Goal: Transaction & Acquisition: Purchase product/service

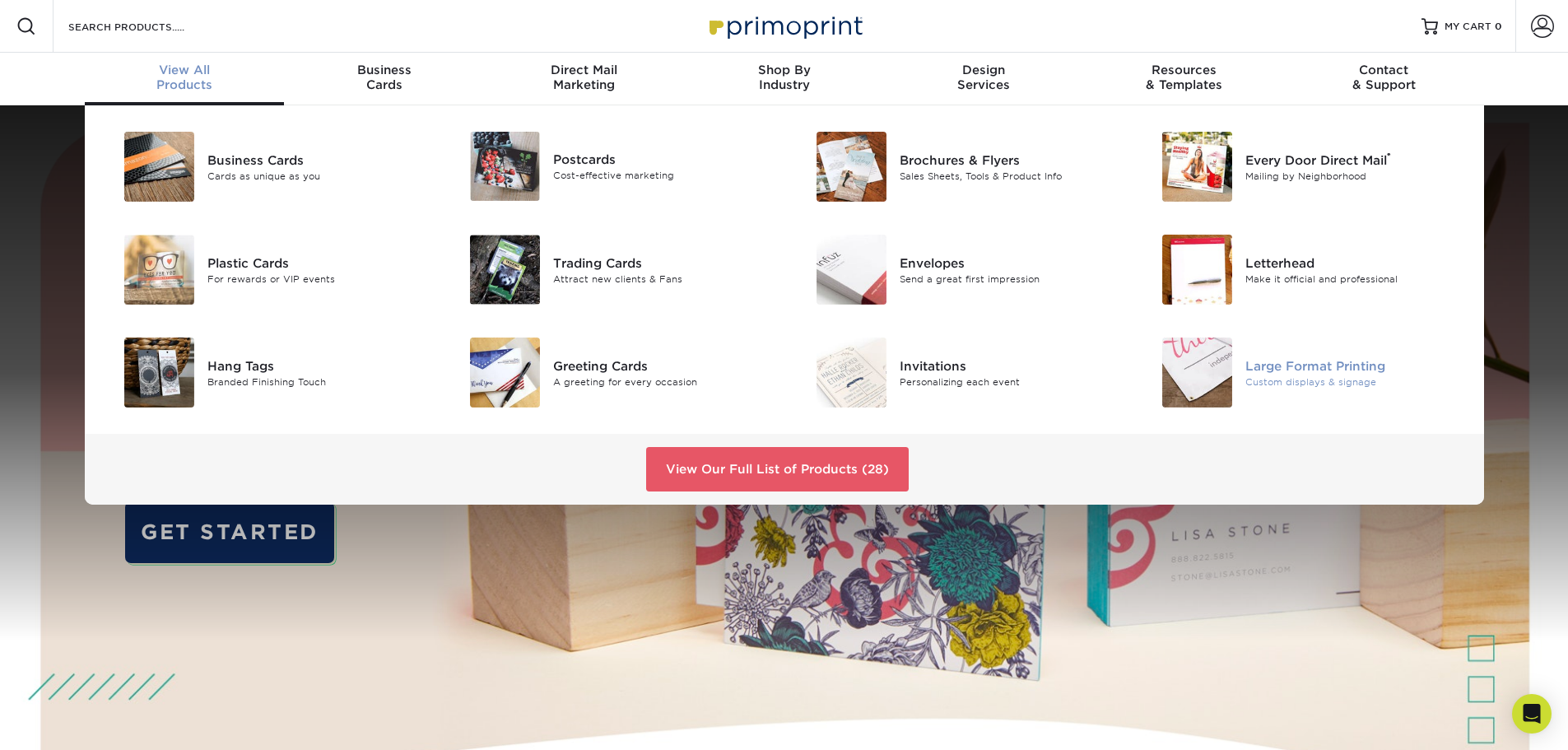
click at [1361, 362] on div "Large Format Printing" at bounding box center [1354, 366] width 218 height 19
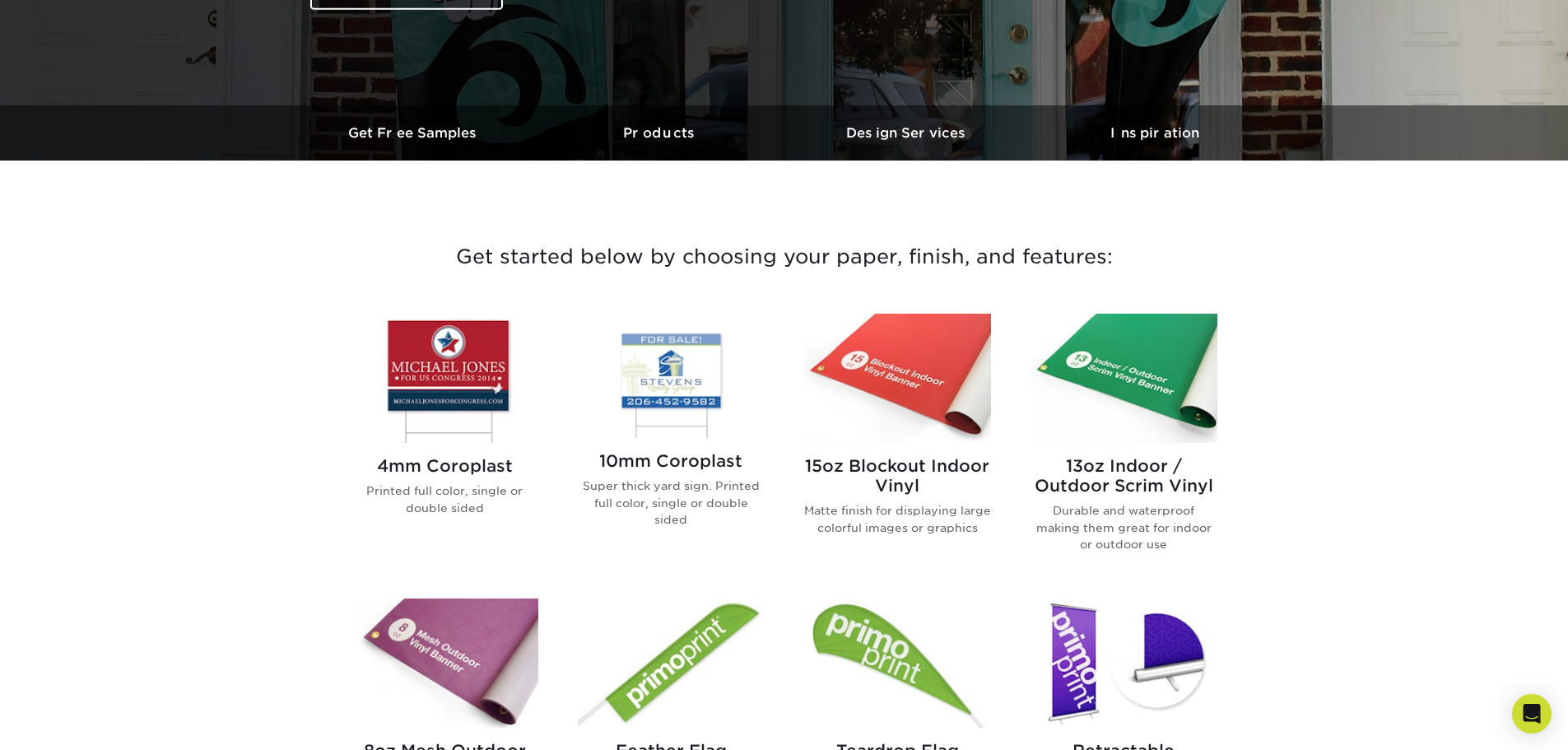
scroll to position [494, 0]
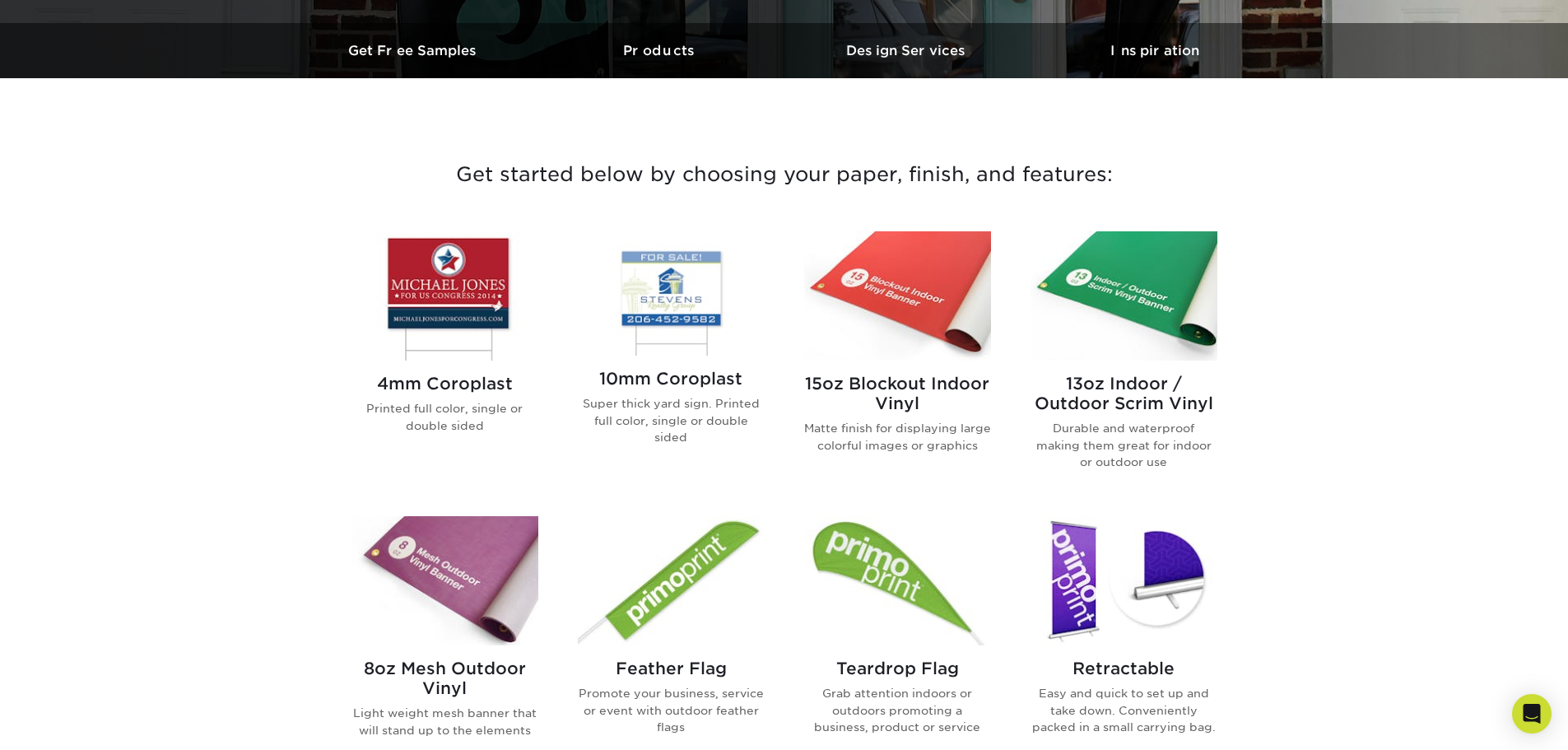
click at [1127, 401] on h2 "13oz Indoor / Outdoor Scrim Vinyl" at bounding box center [1124, 393] width 187 height 40
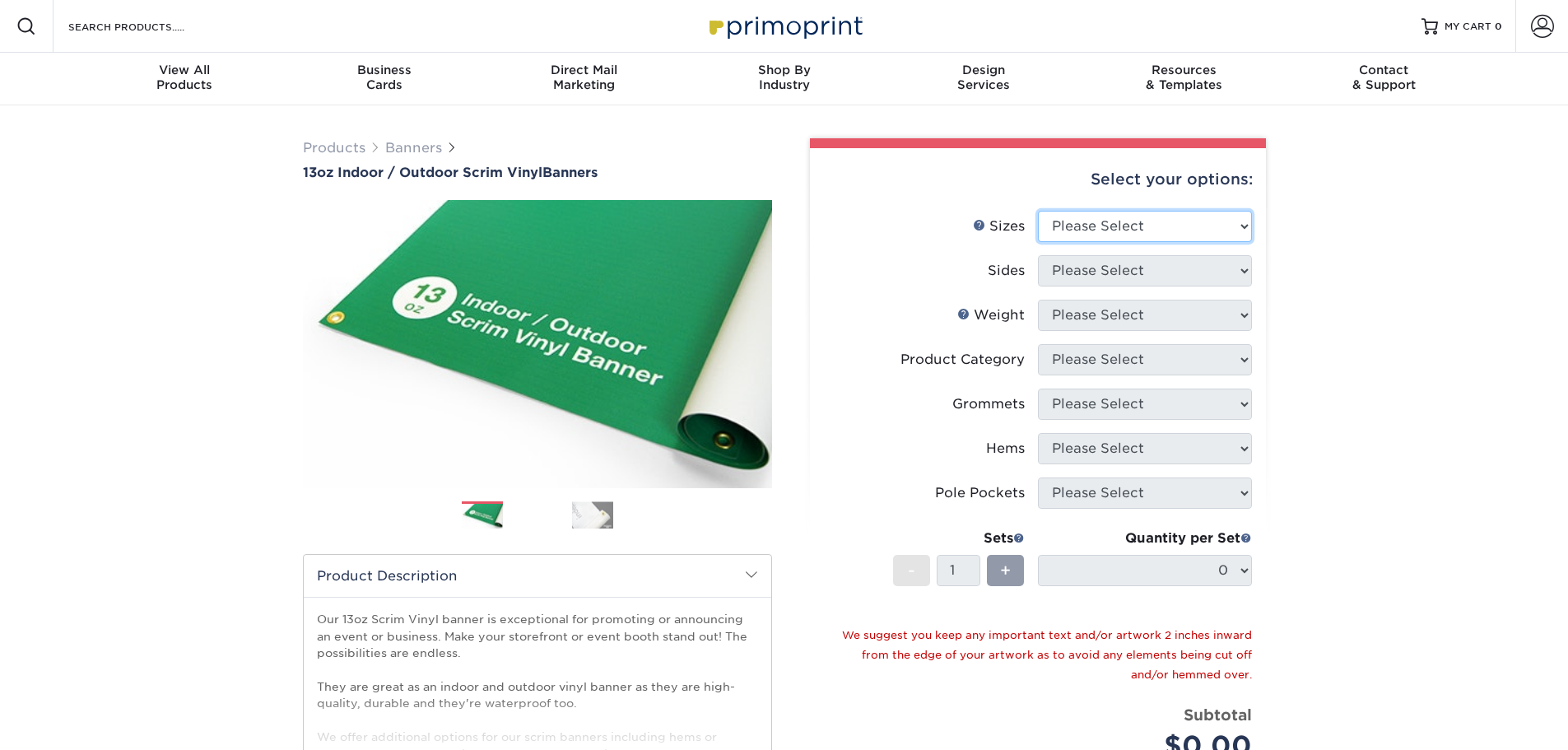
click at [1122, 227] on select "Please Select 24" x 36" 24" x 48" 36" x 48" 36" x 60" 36" x 72" 36" x 96" 36" x…" at bounding box center [1145, 226] width 214 height 31
select select "24.00x36.00"
click at [1038, 211] on select "Please Select 24" x 36" 24" x 48" 36" x 48" 36" x 60" 36" x 72" 36" x 96" 36" x…" at bounding box center [1145, 226] width 214 height 31
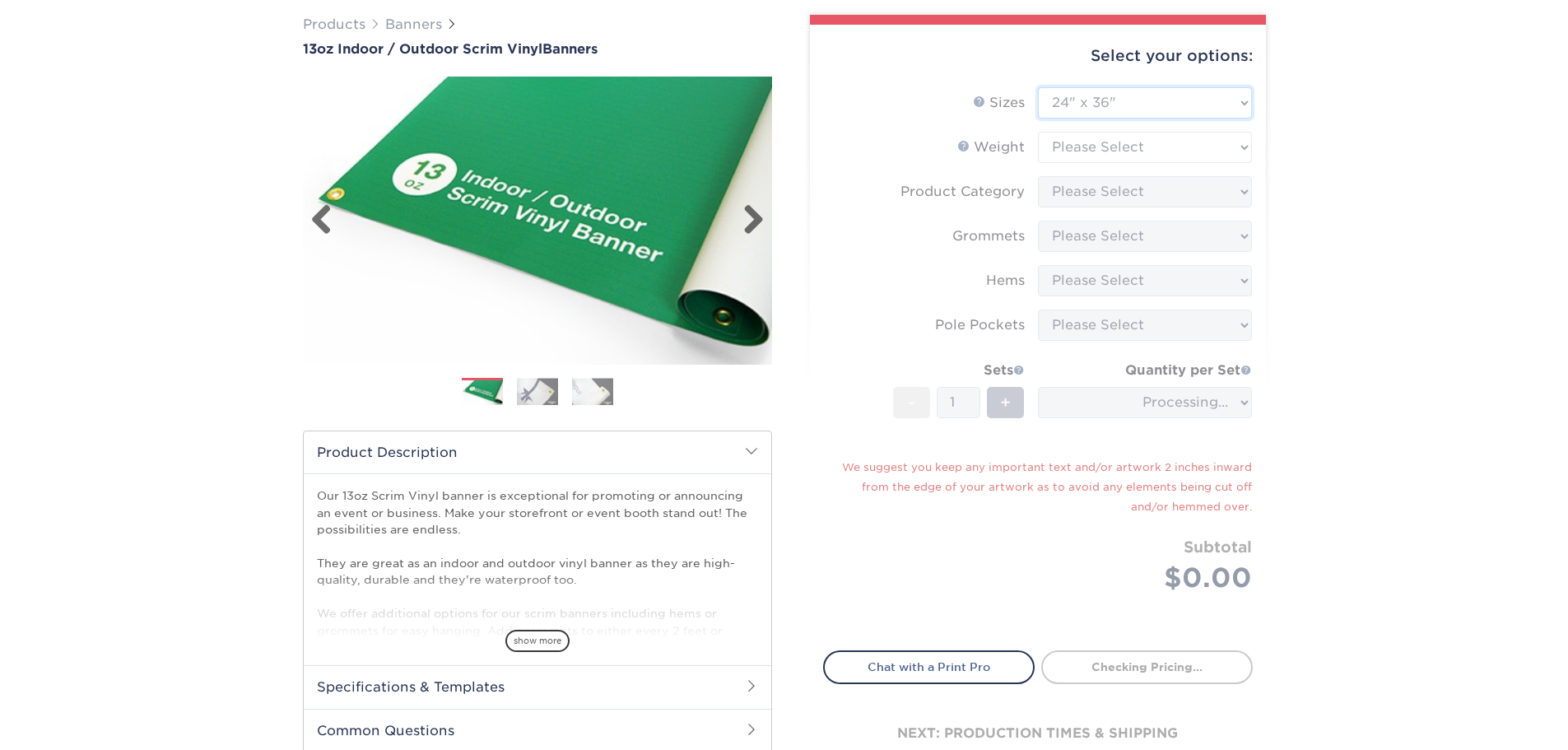
scroll to position [164, 0]
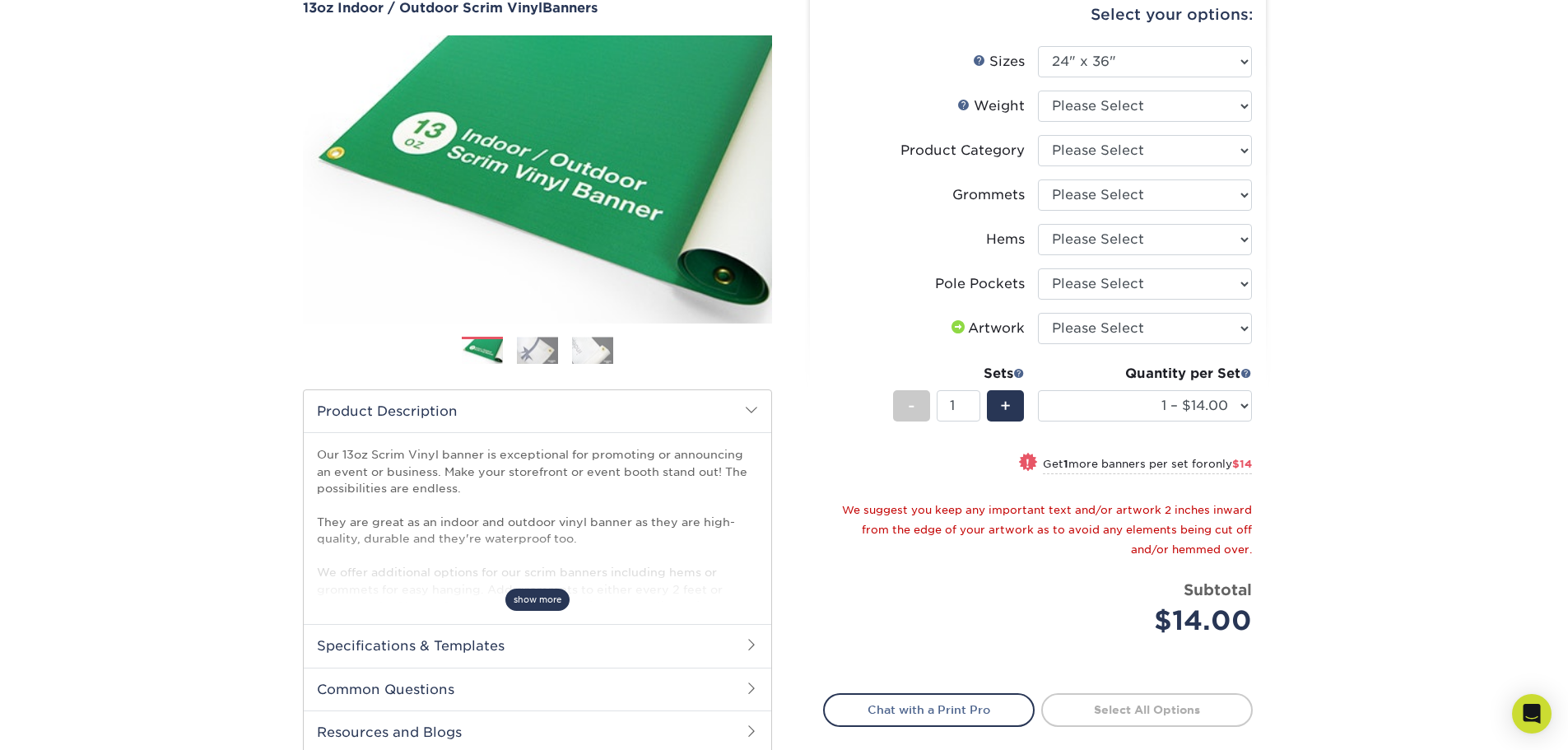
click at [539, 598] on span "show more" at bounding box center [538, 600] width 64 height 22
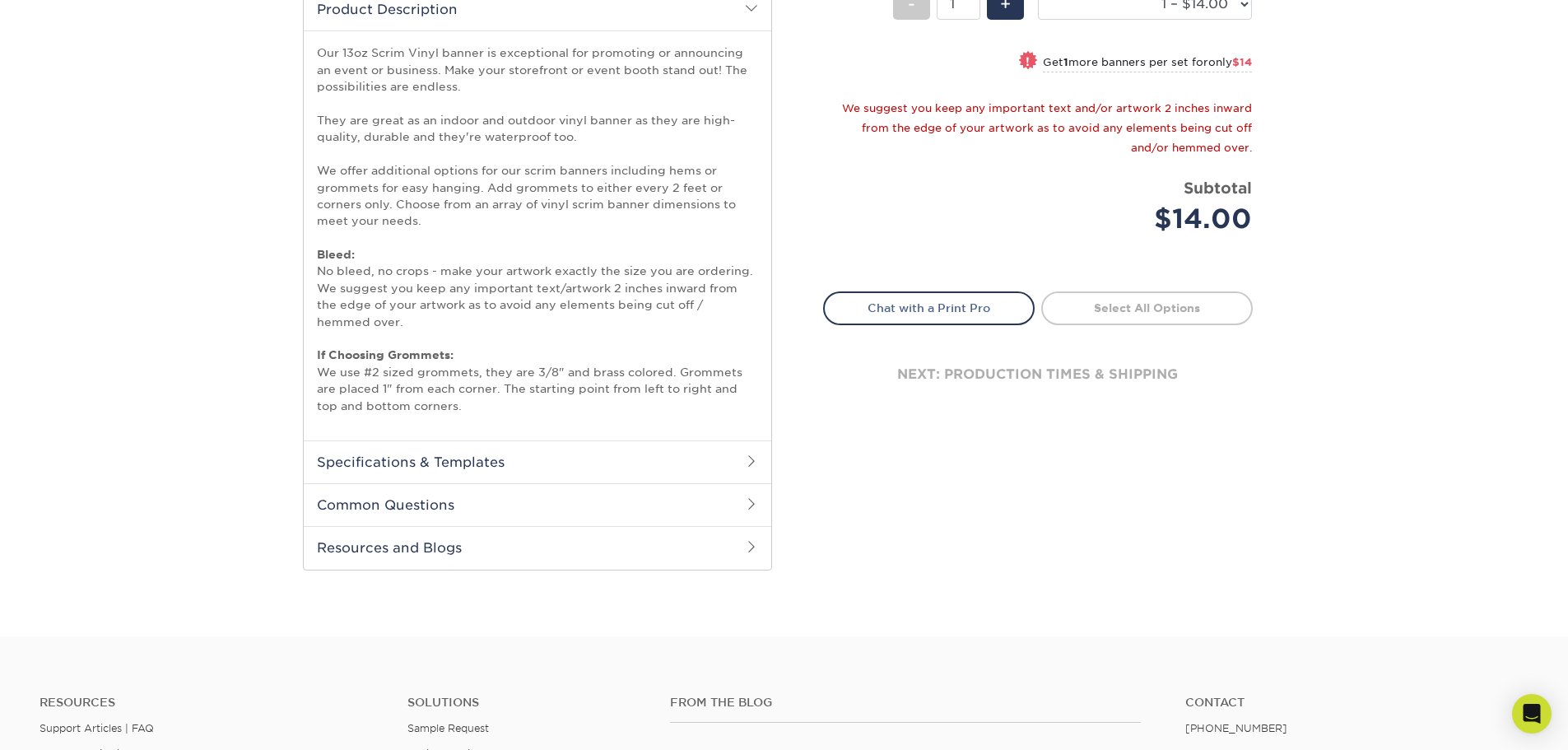
scroll to position [577, 0]
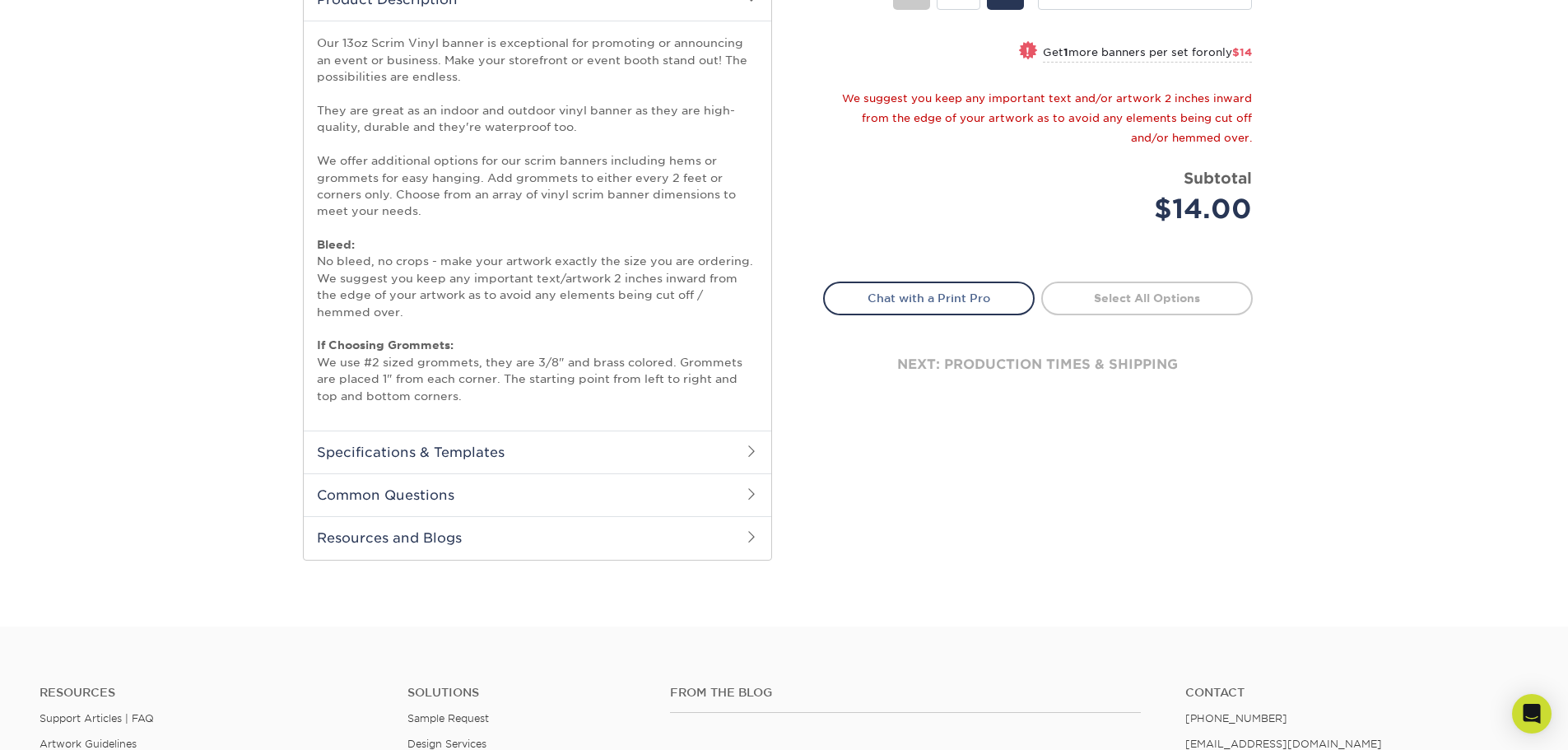
click at [494, 450] on h2 "Specifications & Templates" at bounding box center [538, 452] width 468 height 42
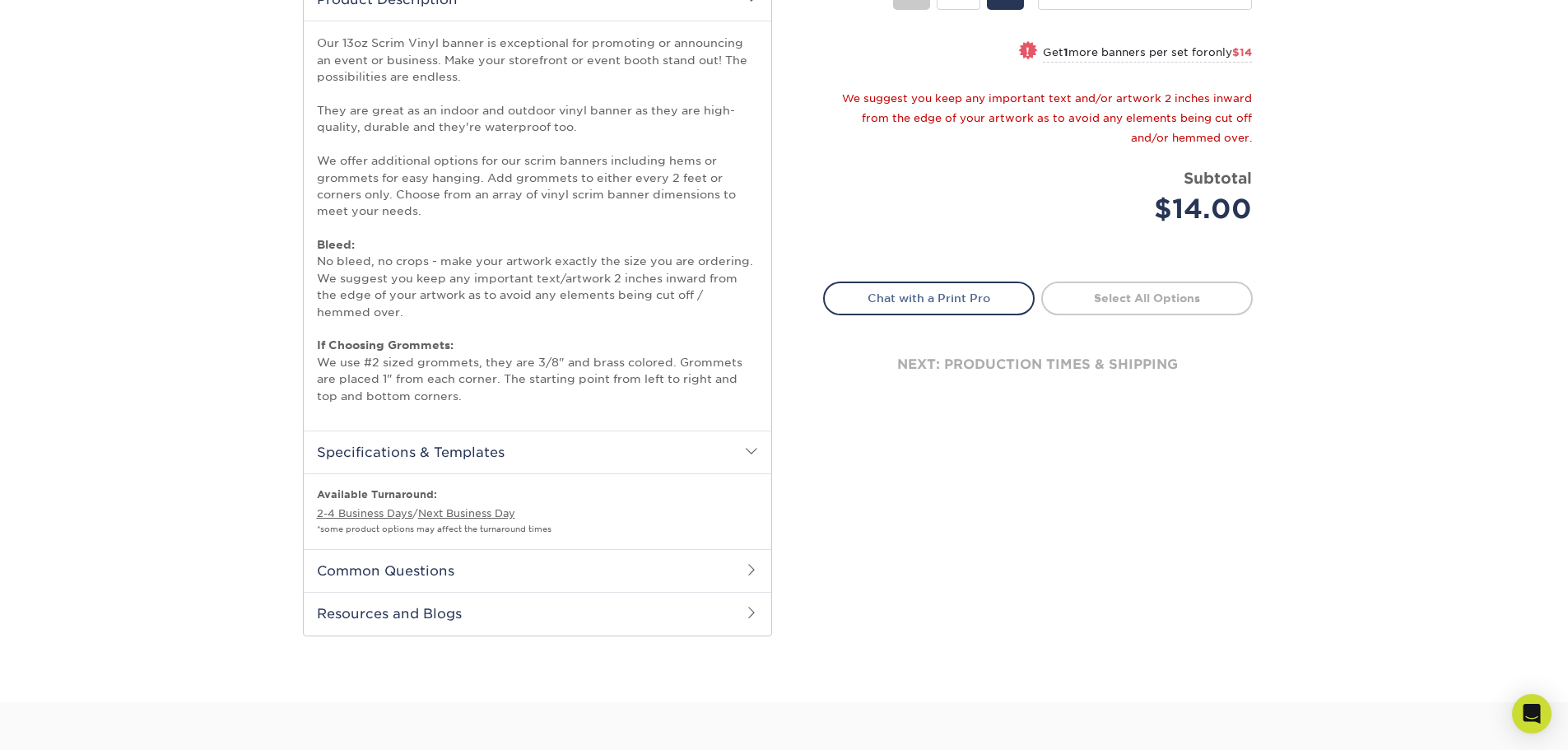
click at [494, 450] on h2 "Specifications & Templates" at bounding box center [538, 452] width 468 height 42
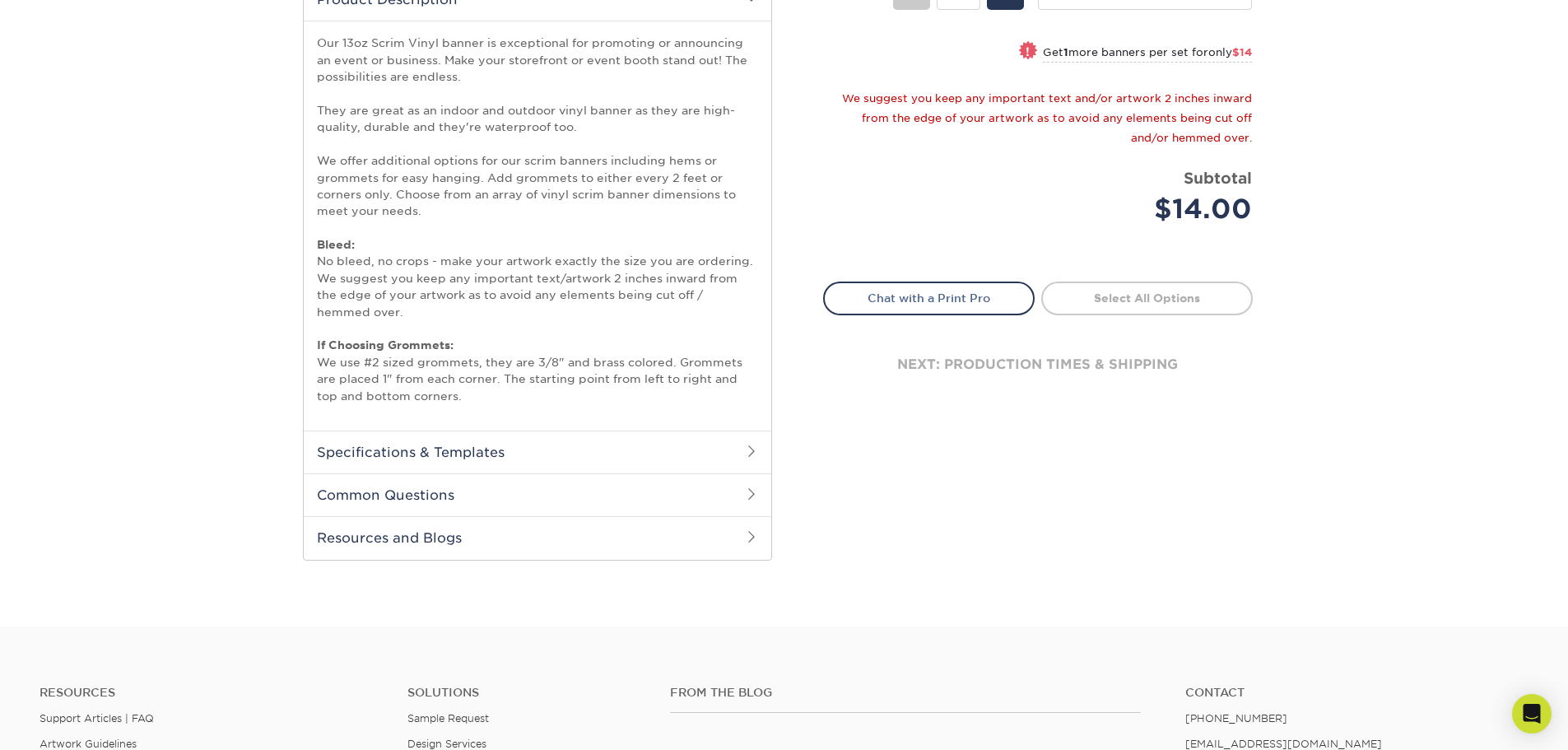
click at [432, 519] on h2 "Resources and Blogs" at bounding box center [538, 538] width 468 height 42
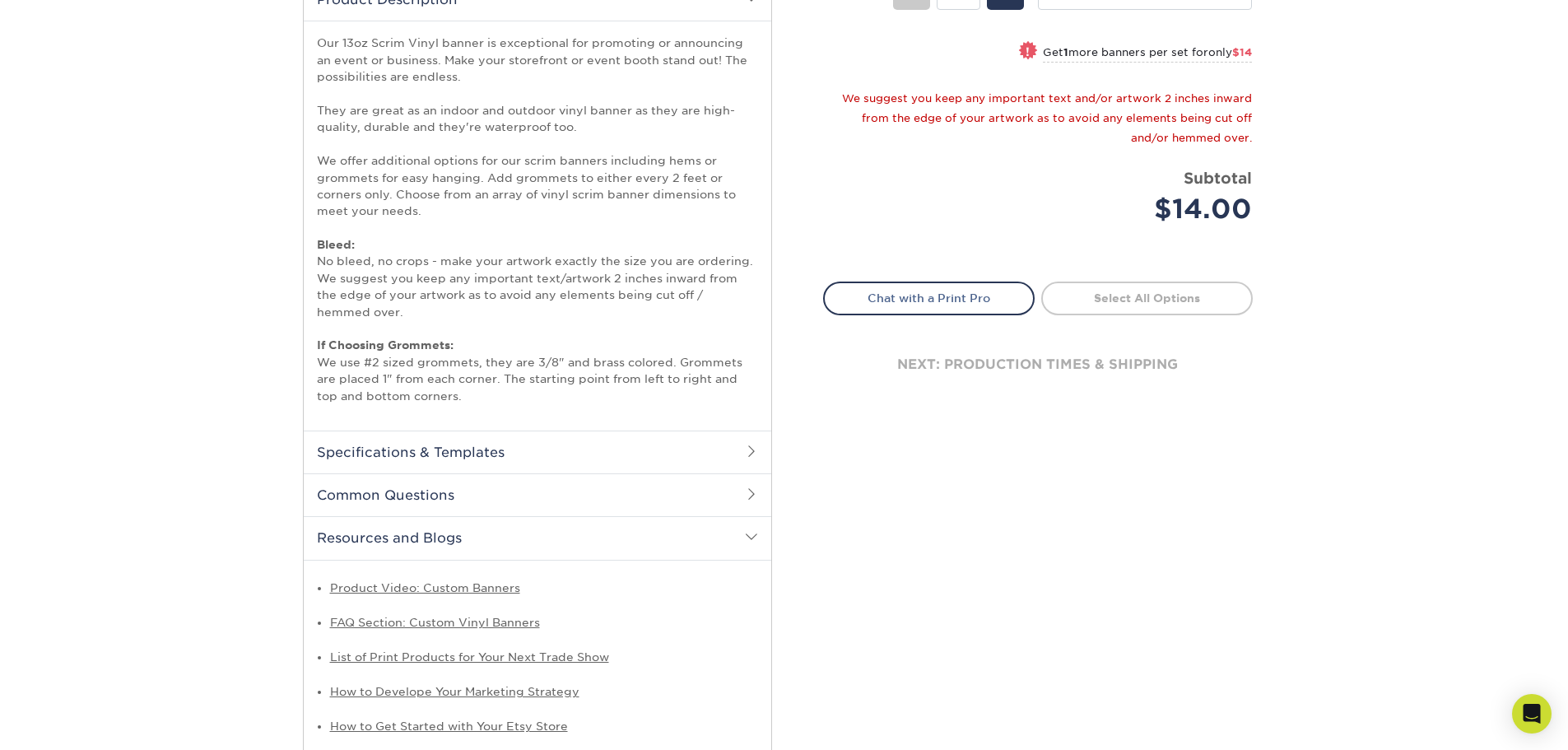
click at [411, 540] on h2 "Resources and Blogs" at bounding box center [538, 538] width 468 height 42
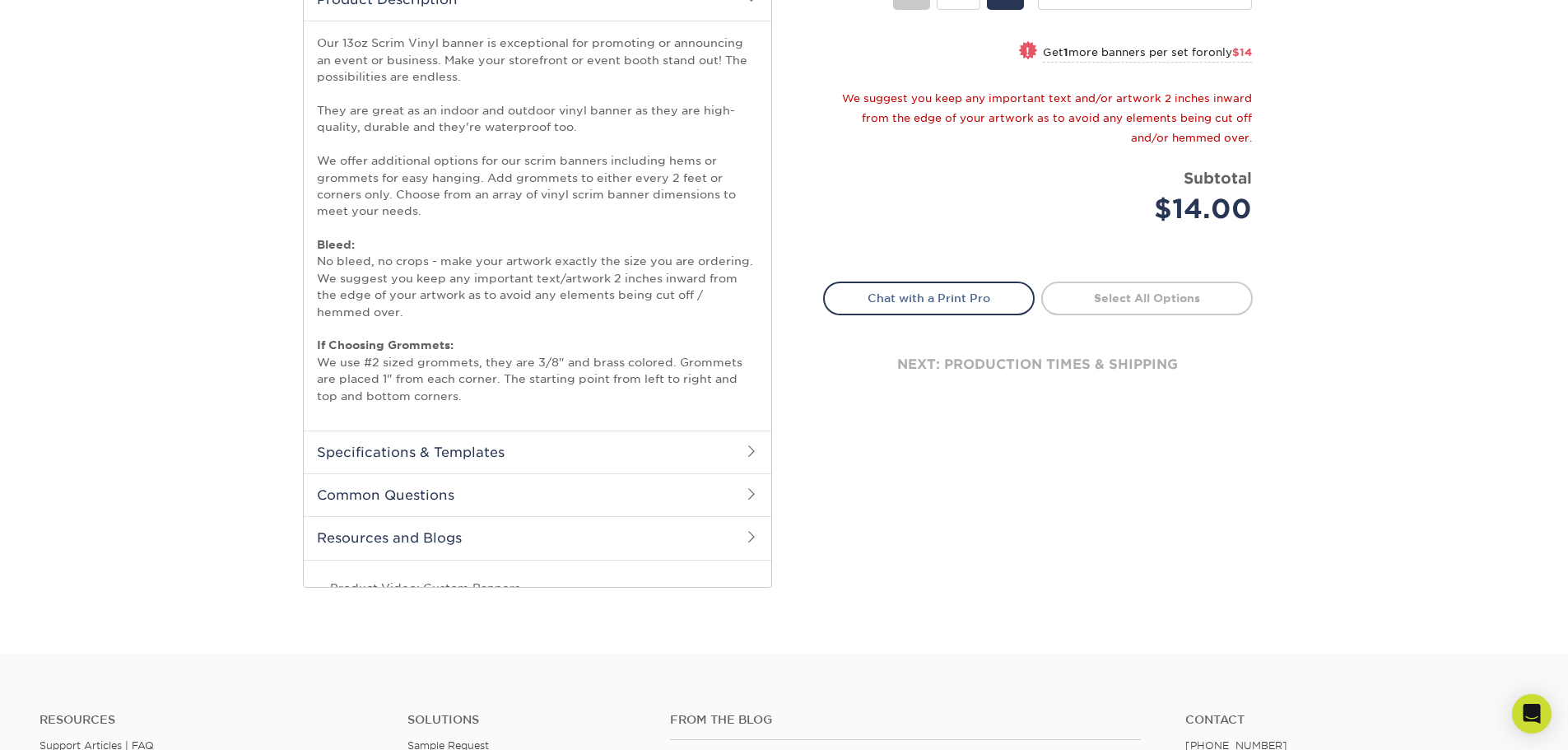
click at [413, 506] on h2 "Common Questions" at bounding box center [538, 495] width 468 height 42
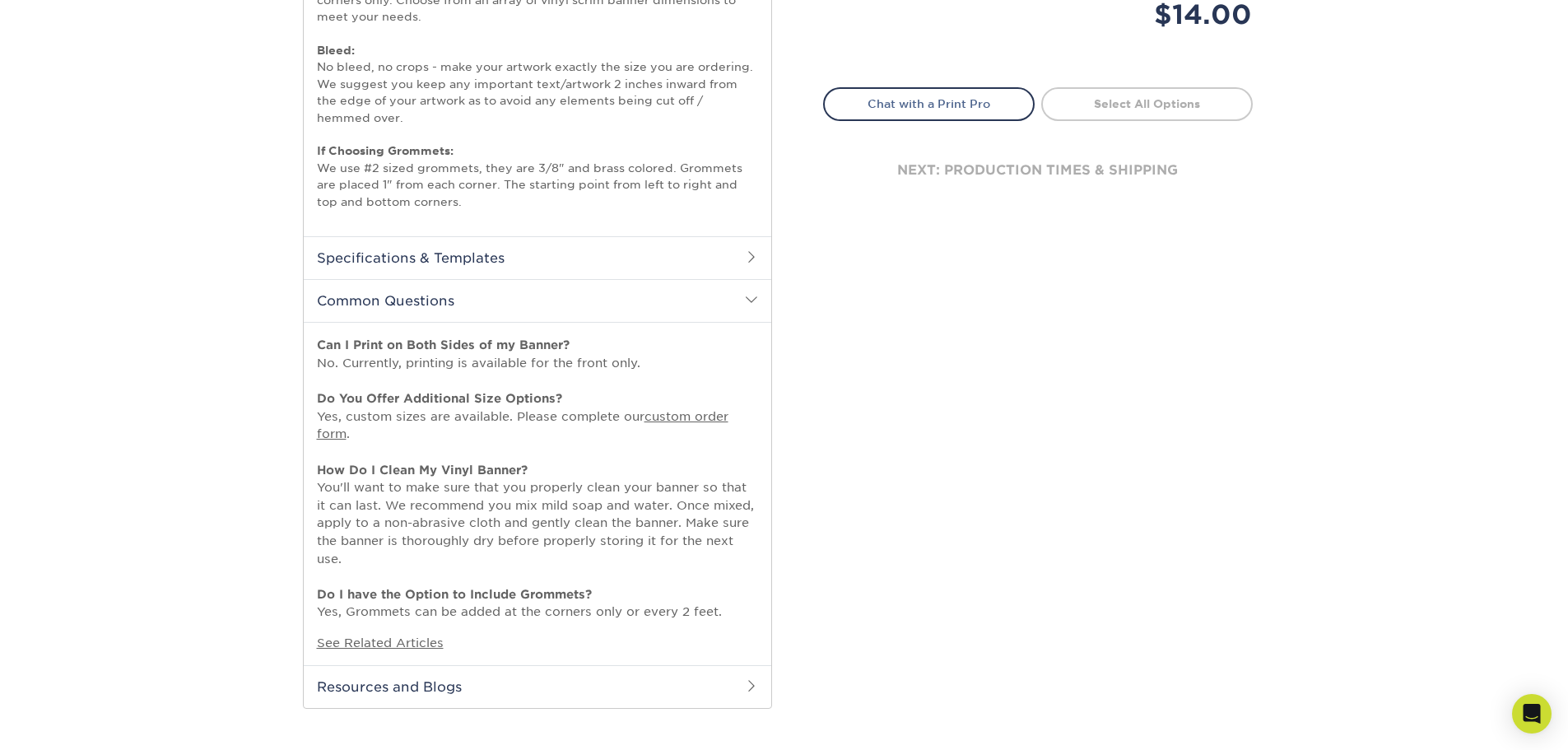
scroll to position [741, 0]
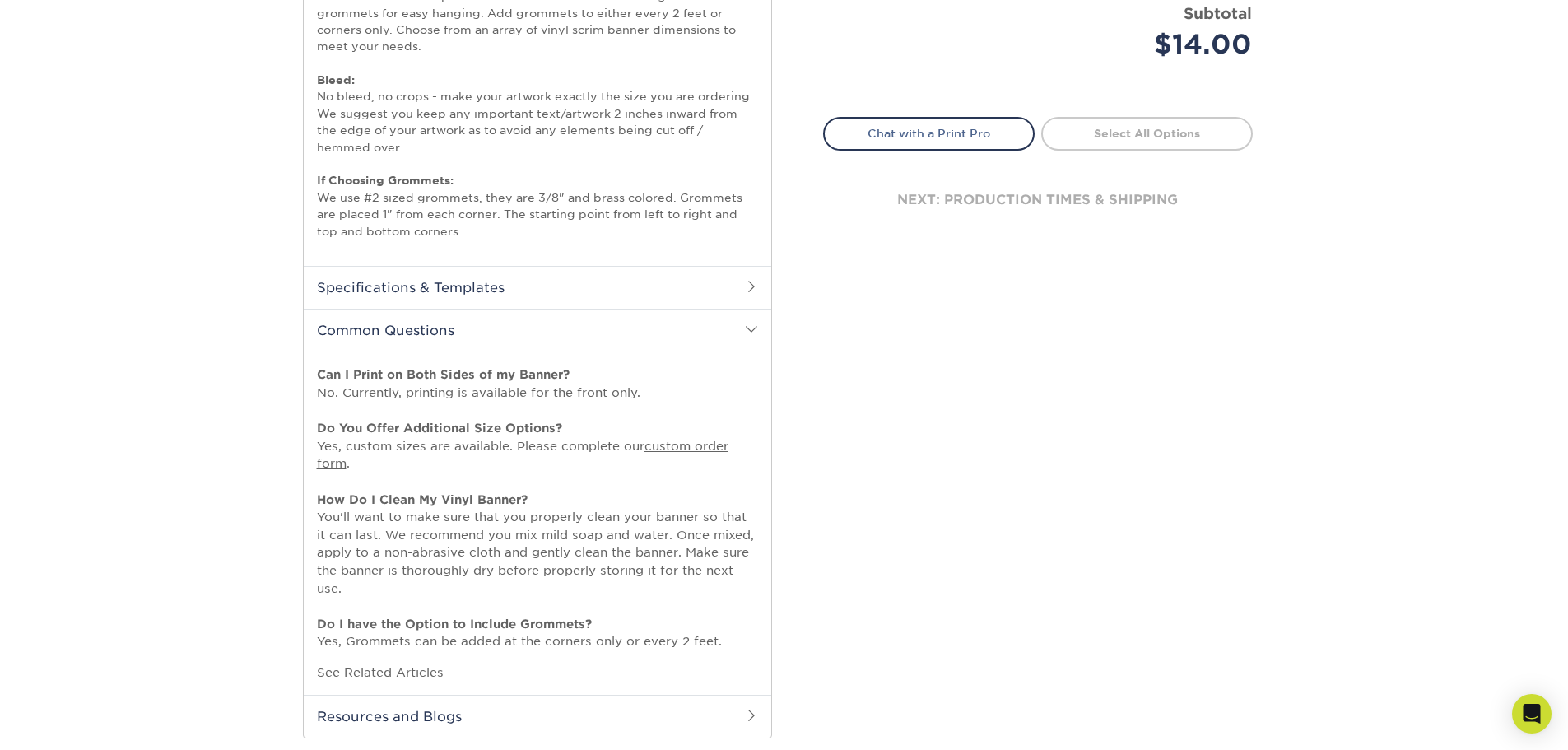
click at [411, 329] on h2 "Common Questions" at bounding box center [538, 330] width 468 height 42
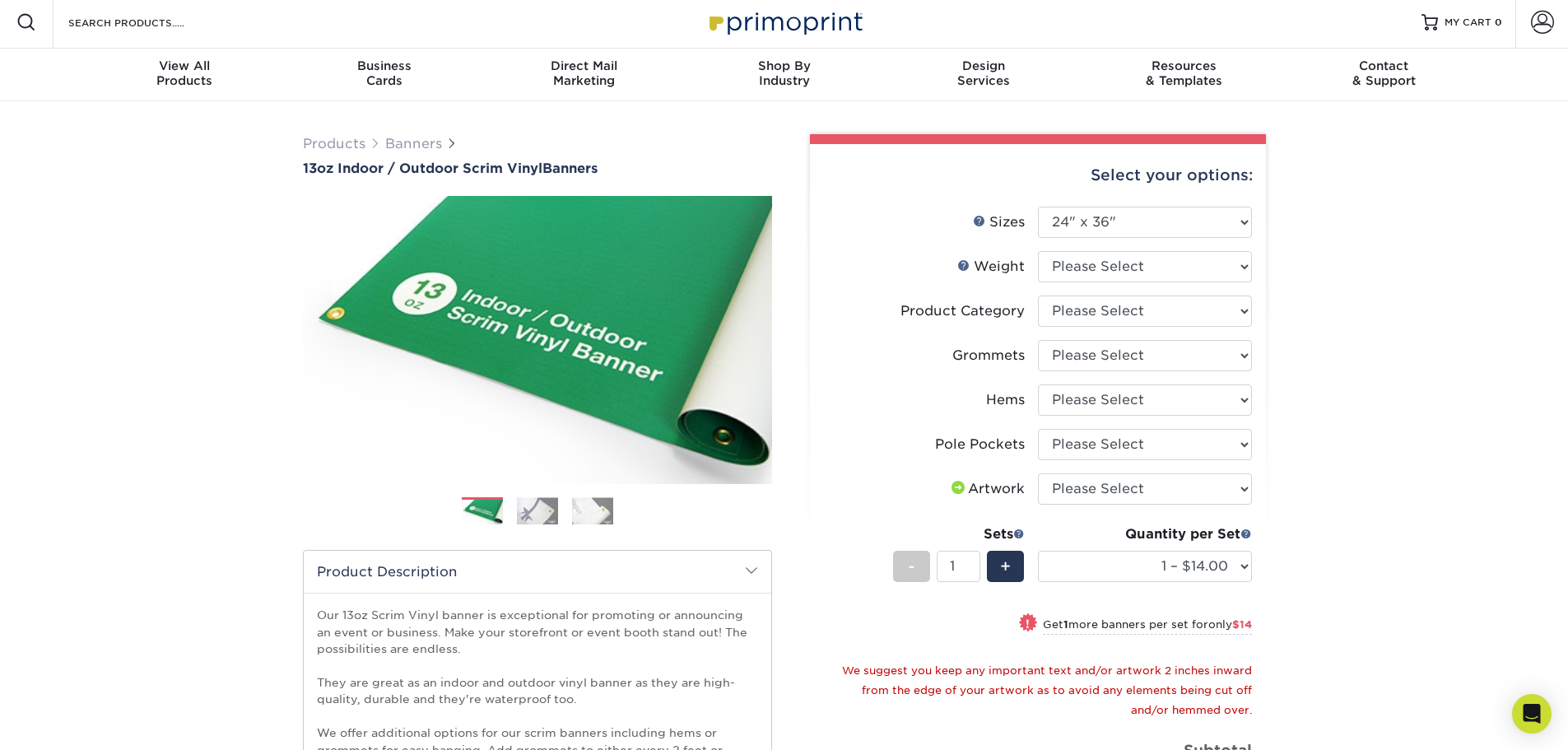
scroll to position [0, 0]
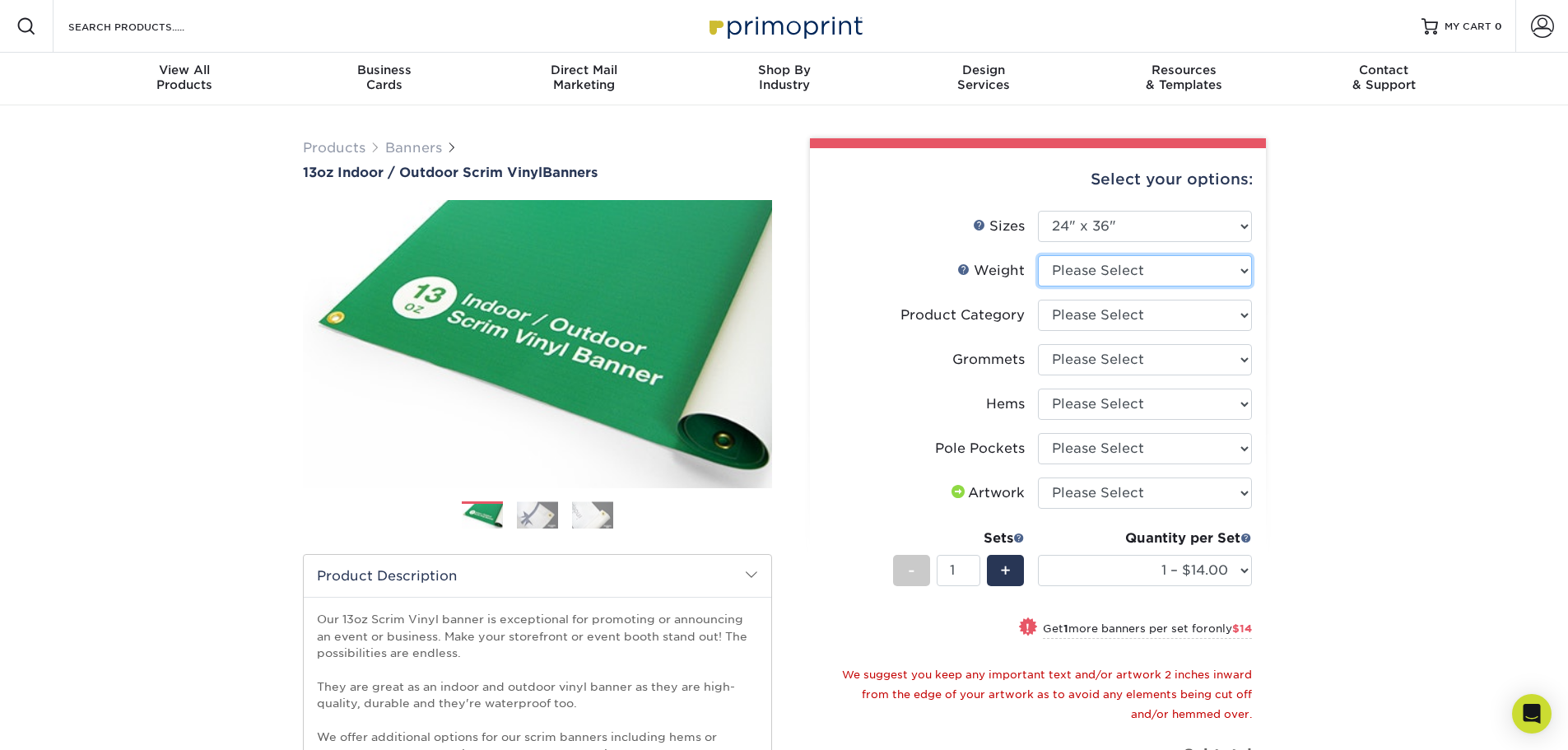
click at [1187, 275] on select "Please Select 13OZ" at bounding box center [1145, 270] width 214 height 31
click at [1038, 255] on select "Please Select 13OZ" at bounding box center [1145, 270] width 214 height 31
click at [1091, 275] on select "Please Select 13OZ" at bounding box center [1145, 270] width 214 height 31
select select "13OZ"
click at [1038, 255] on select "Please Select 13OZ" at bounding box center [1145, 270] width 214 height 31
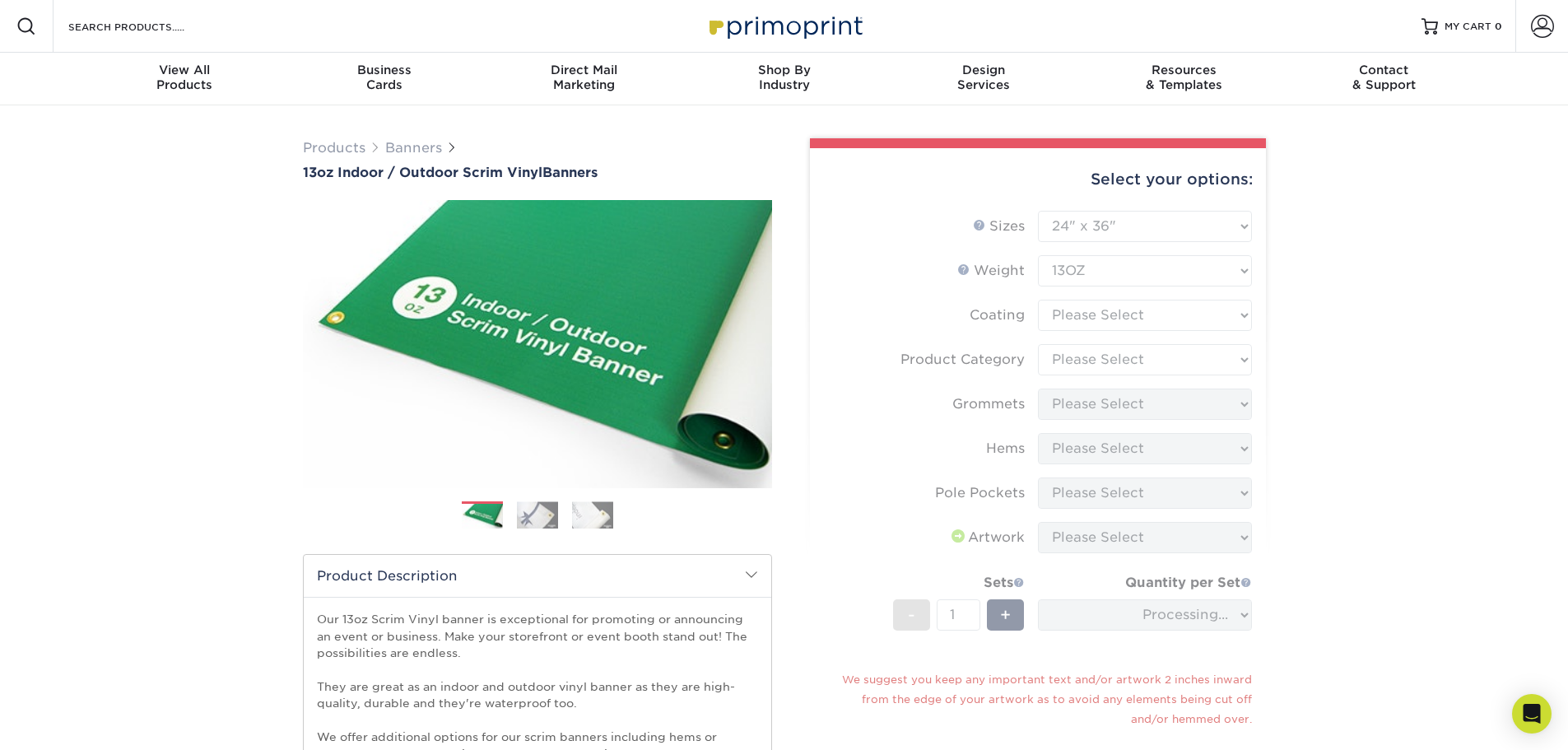
click at [1059, 325] on form "Sizes Help Sizes Please Select 24" x 36" 24" x 48" 36" x 48" 36" x 60" 36" x 72…" at bounding box center [1037, 527] width 430 height 633
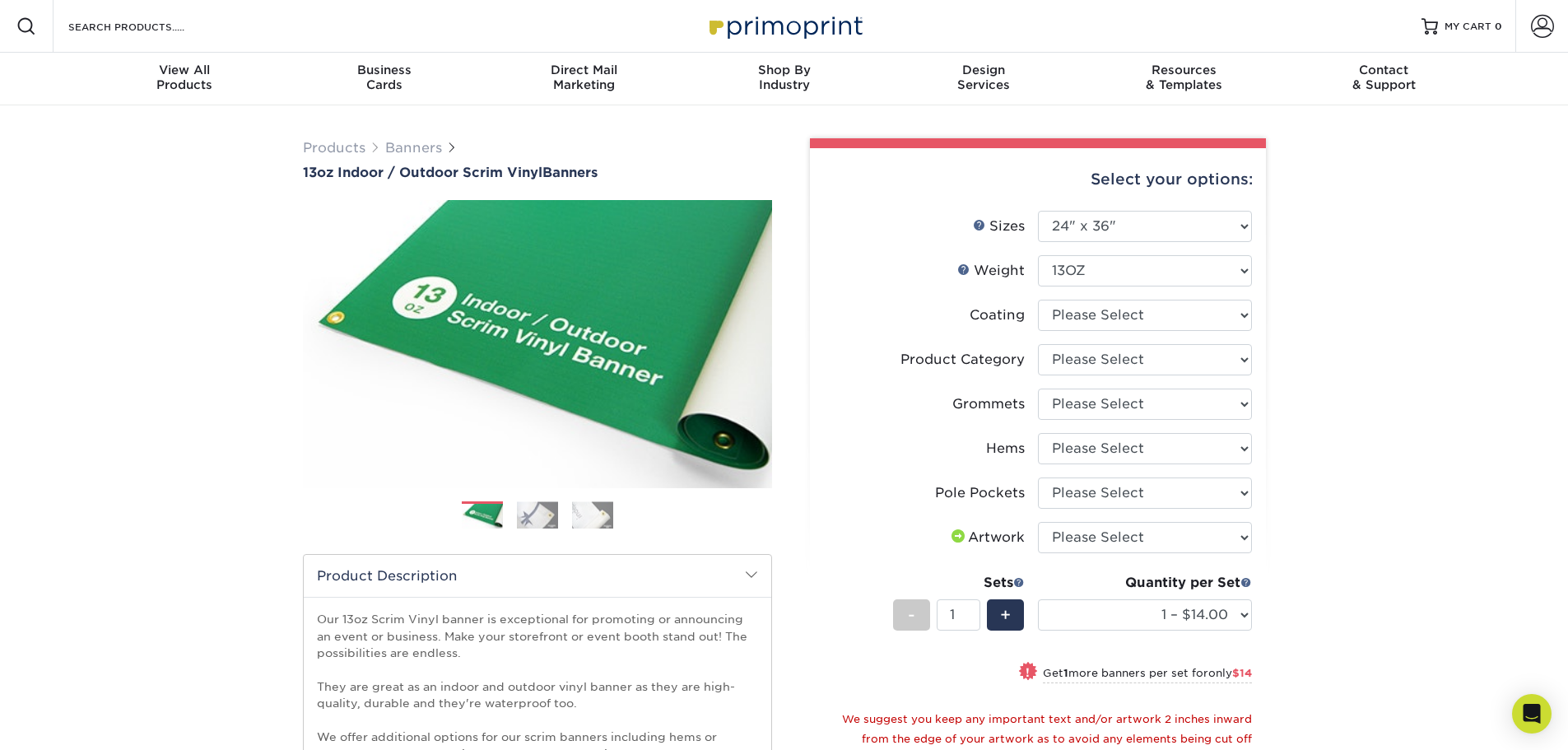
click at [554, 514] on img at bounding box center [538, 515] width 41 height 27
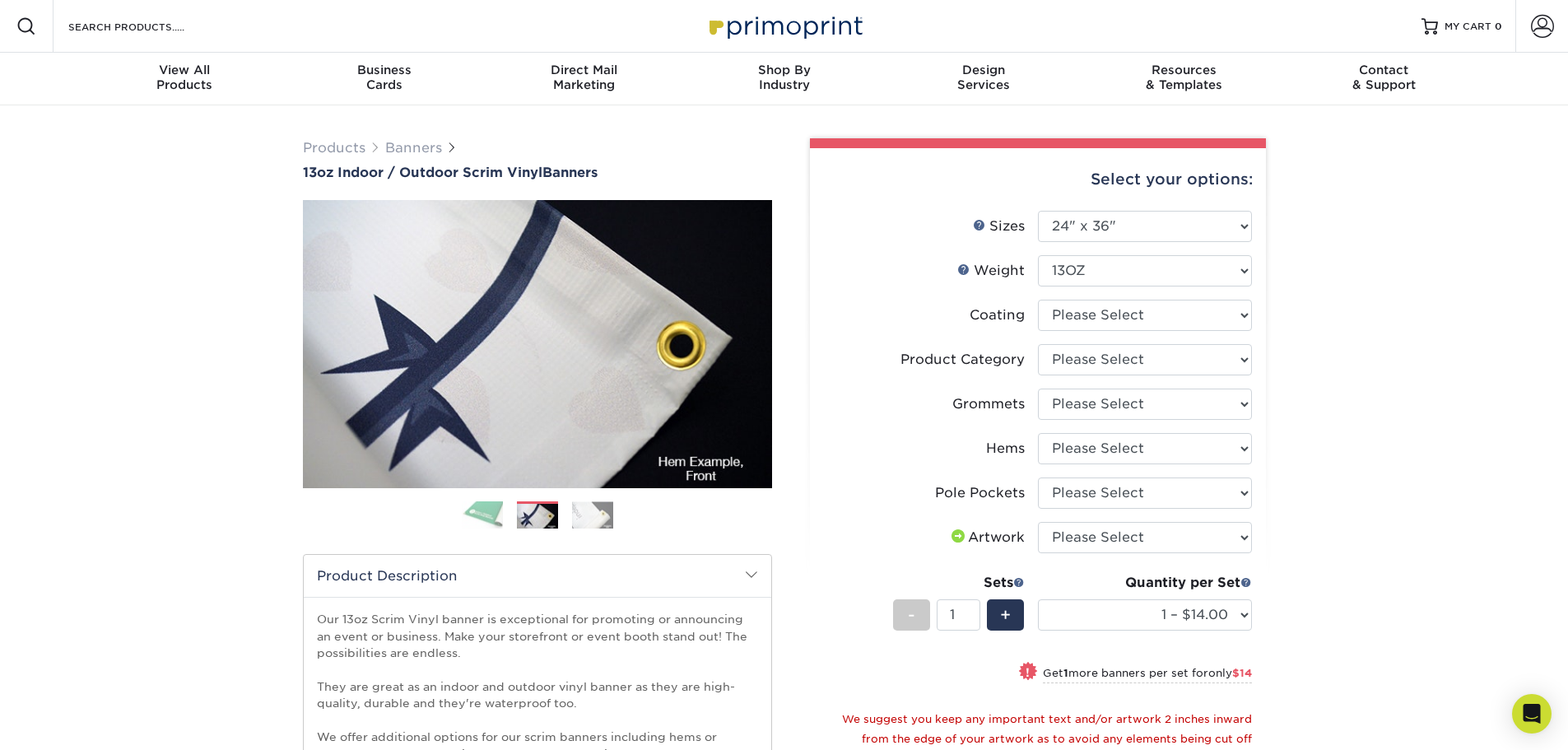
click at [591, 517] on img at bounding box center [592, 515] width 41 height 27
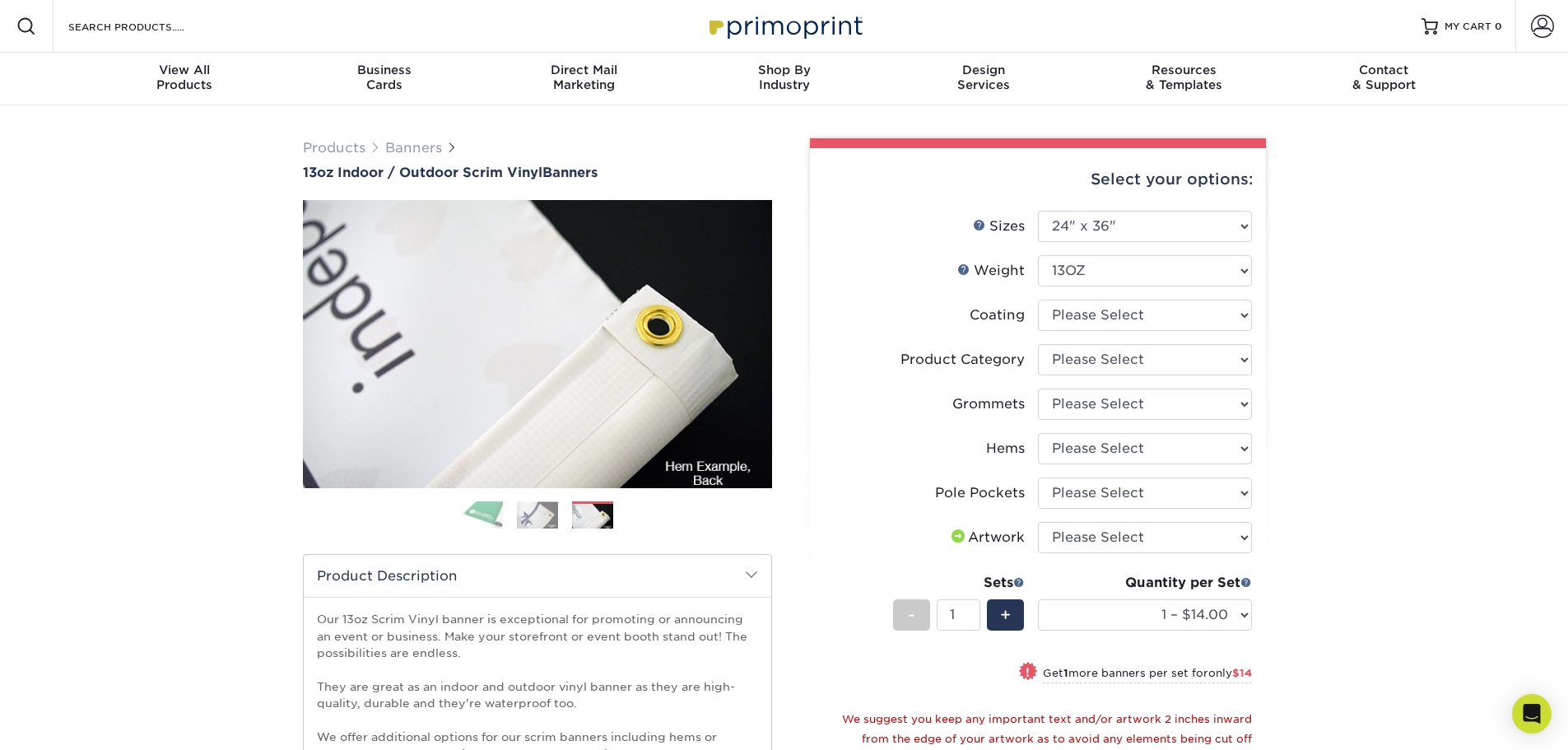
click at [490, 513] on img at bounding box center [482, 515] width 41 height 29
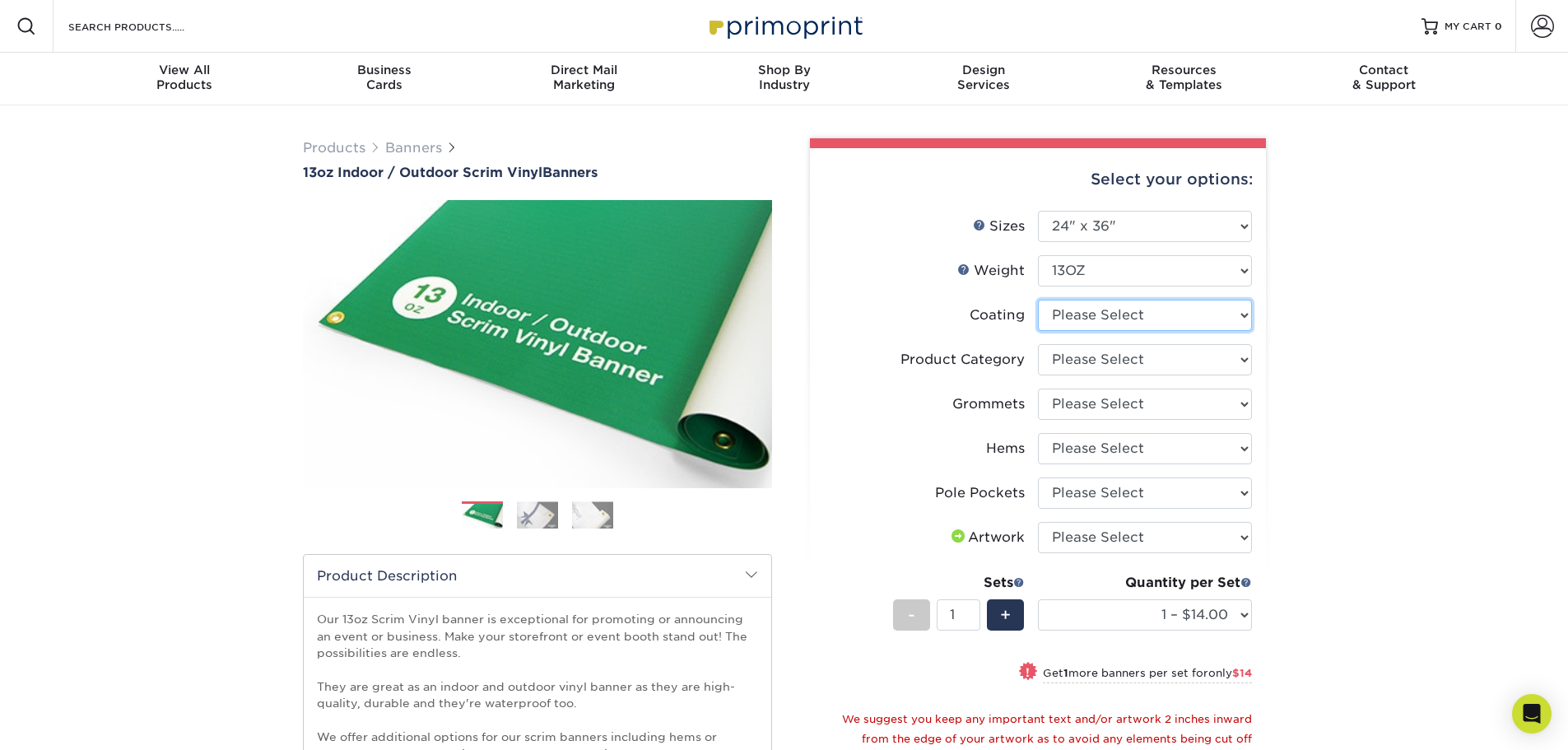
click at [1165, 315] on select at bounding box center [1145, 314] width 214 height 31
select select "3e7618de-abca-4bda-9f97-8b9129e913d8"
click at [1038, 299] on select at bounding box center [1145, 314] width 214 height 31
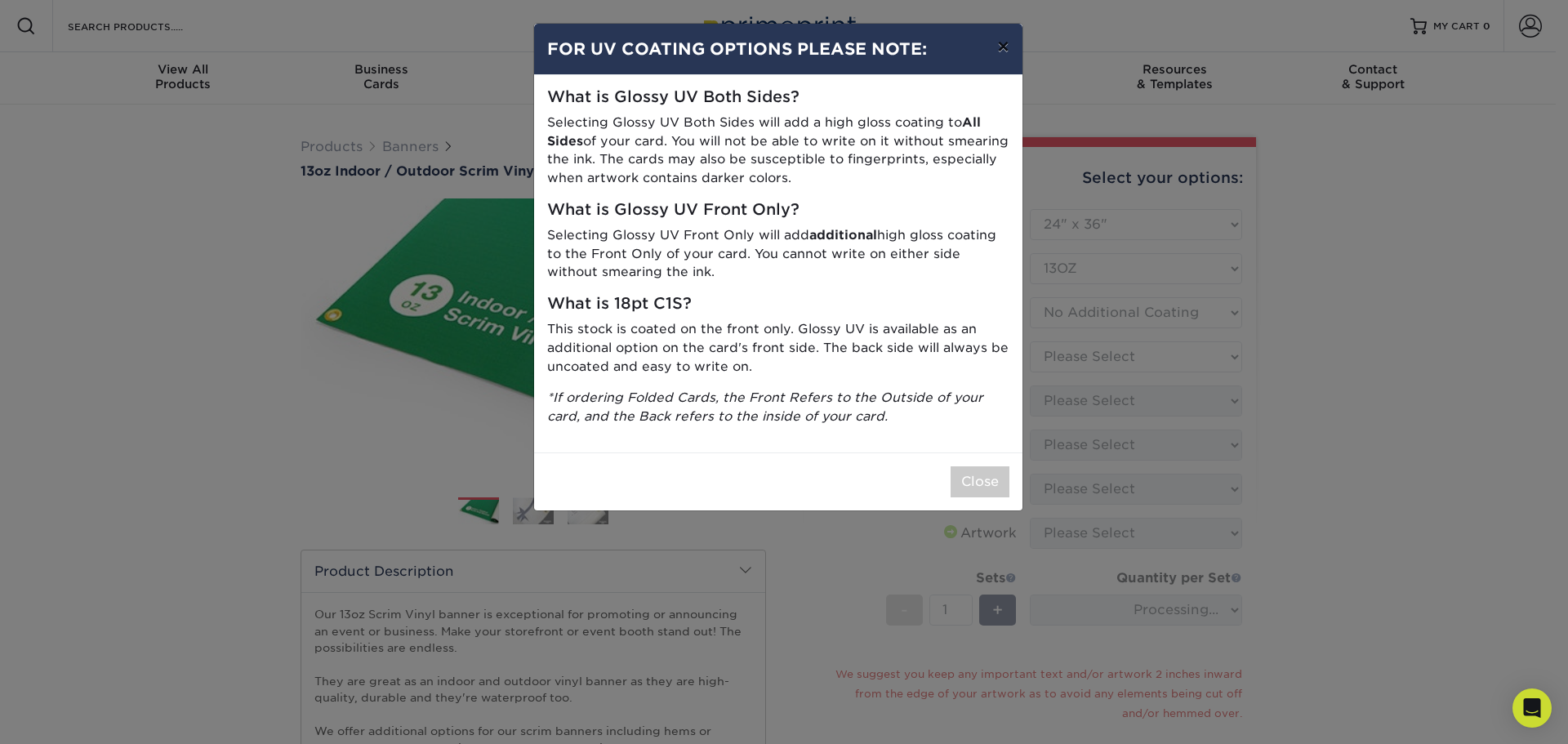
click at [999, 46] on button "×" at bounding box center [1003, 46] width 38 height 46
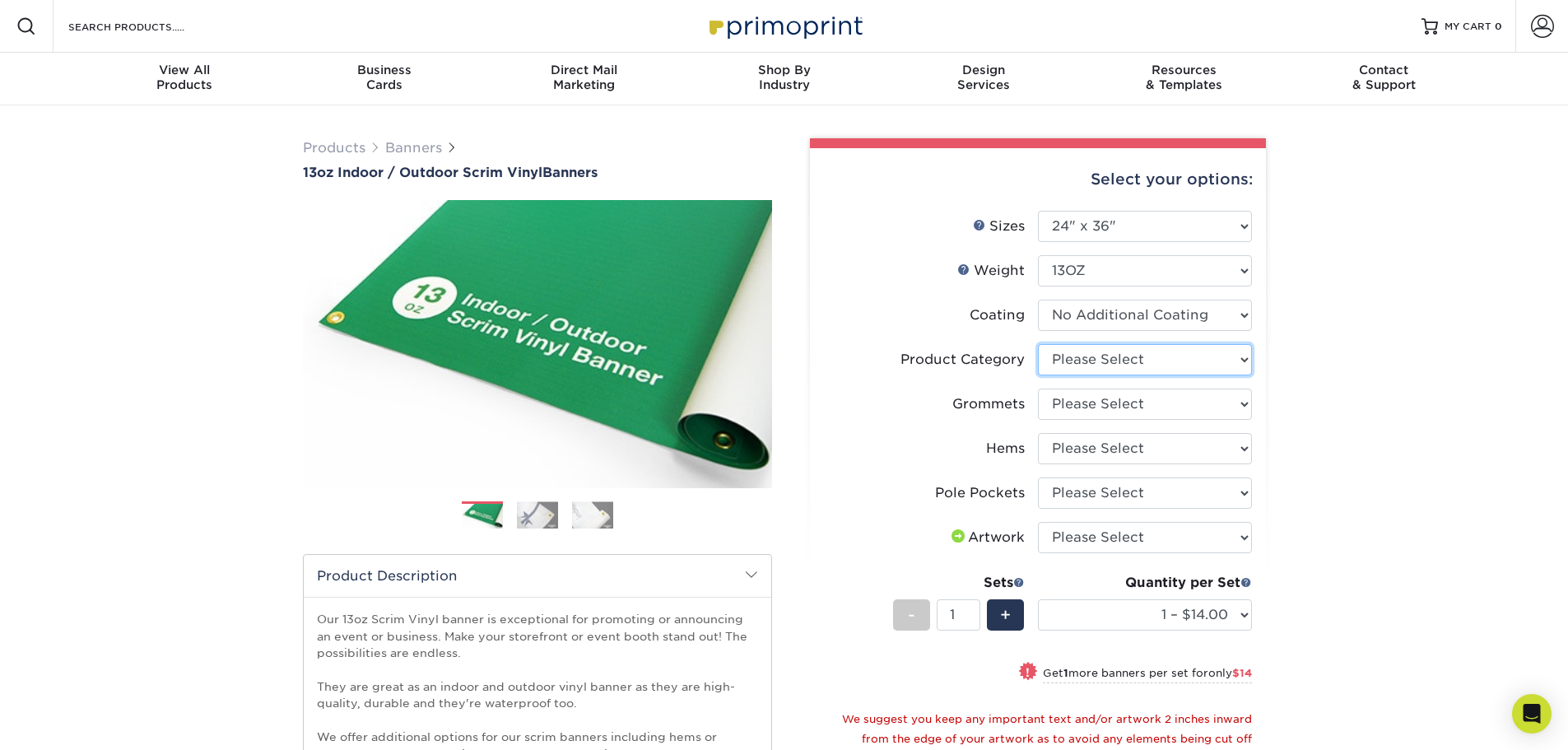
click at [1104, 359] on select "Please Select 13oz Scrim Vinyl Banner - Matte" at bounding box center [1145, 360] width 214 height 31
select select "bb192c35-bb20-422d-b6fe-0c7f48e5aa48"
click at [1038, 345] on select "Please Select 13oz Scrim Vinyl Banner - Matte" at bounding box center [1145, 360] width 214 height 31
click at [1106, 401] on select "Please Select No Grommets Yes, Grommet All 4 Corners Yes, Grommets Every 1 ft. …" at bounding box center [1145, 404] width 214 height 31
select select "ce33bba6-a87b-4293-934d-6f372bdce3e6"
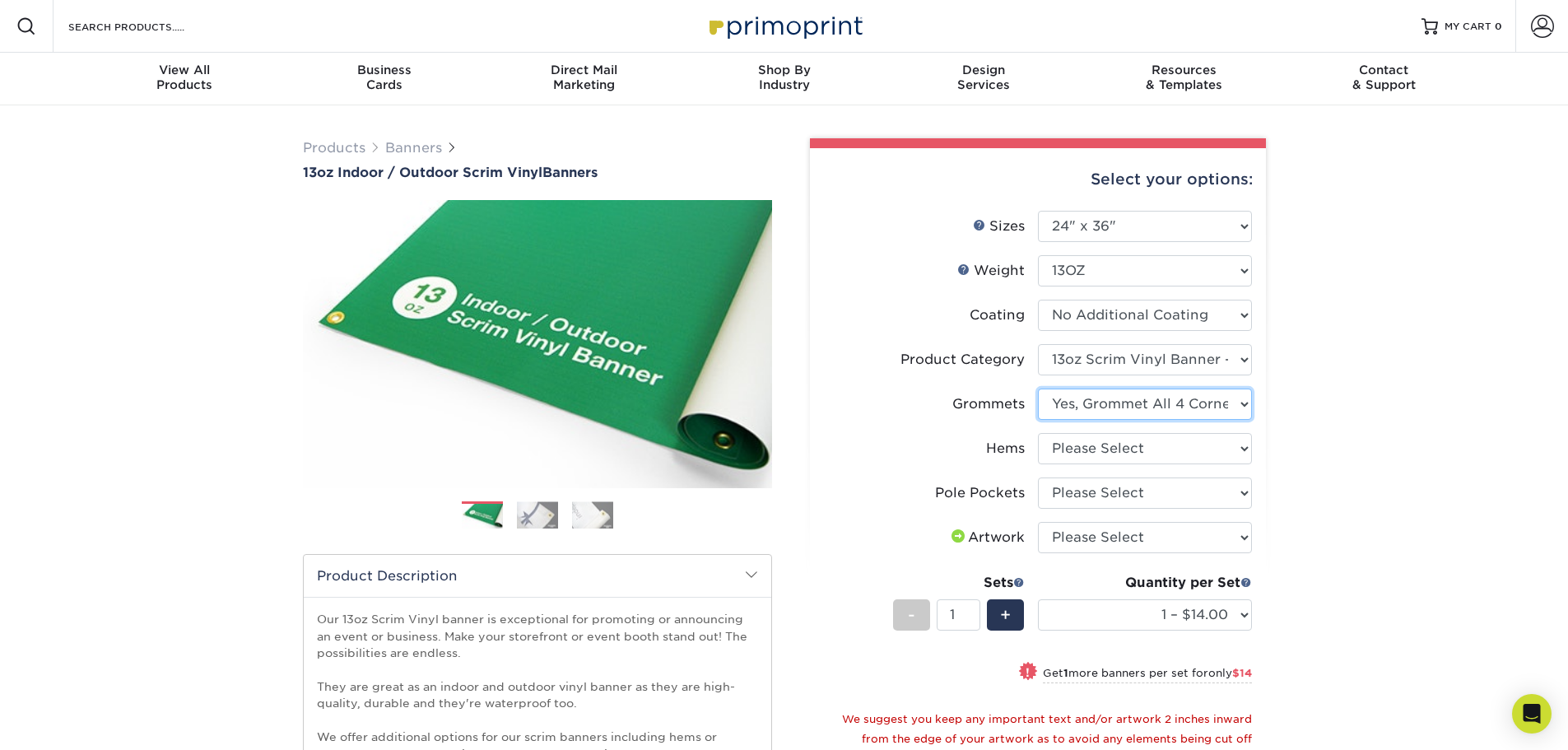
click at [1038, 389] on select "Please Select No Grommets Yes, Grommet All 4 Corners Yes, Grommets Every 1 ft. …" at bounding box center [1145, 404] width 214 height 31
click at [1114, 446] on select "Please Select No Hems/Pole Pockets Yes, Hems Top and Bottom Only Yes, Hems All …" at bounding box center [1145, 448] width 214 height 31
select select "799b34bf-ff99-4291-b254-51157b744628"
click at [1038, 433] on select "Please Select No Hems/Pole Pockets Yes, Hems Top and Bottom Only Yes, Hems All …" at bounding box center [1145, 448] width 214 height 31
click at [1107, 493] on select "Please Select No Pole Pockets 2 in. Left and Right 2 in. Top and Bottom 4 in. L…" at bounding box center [1145, 493] width 214 height 31
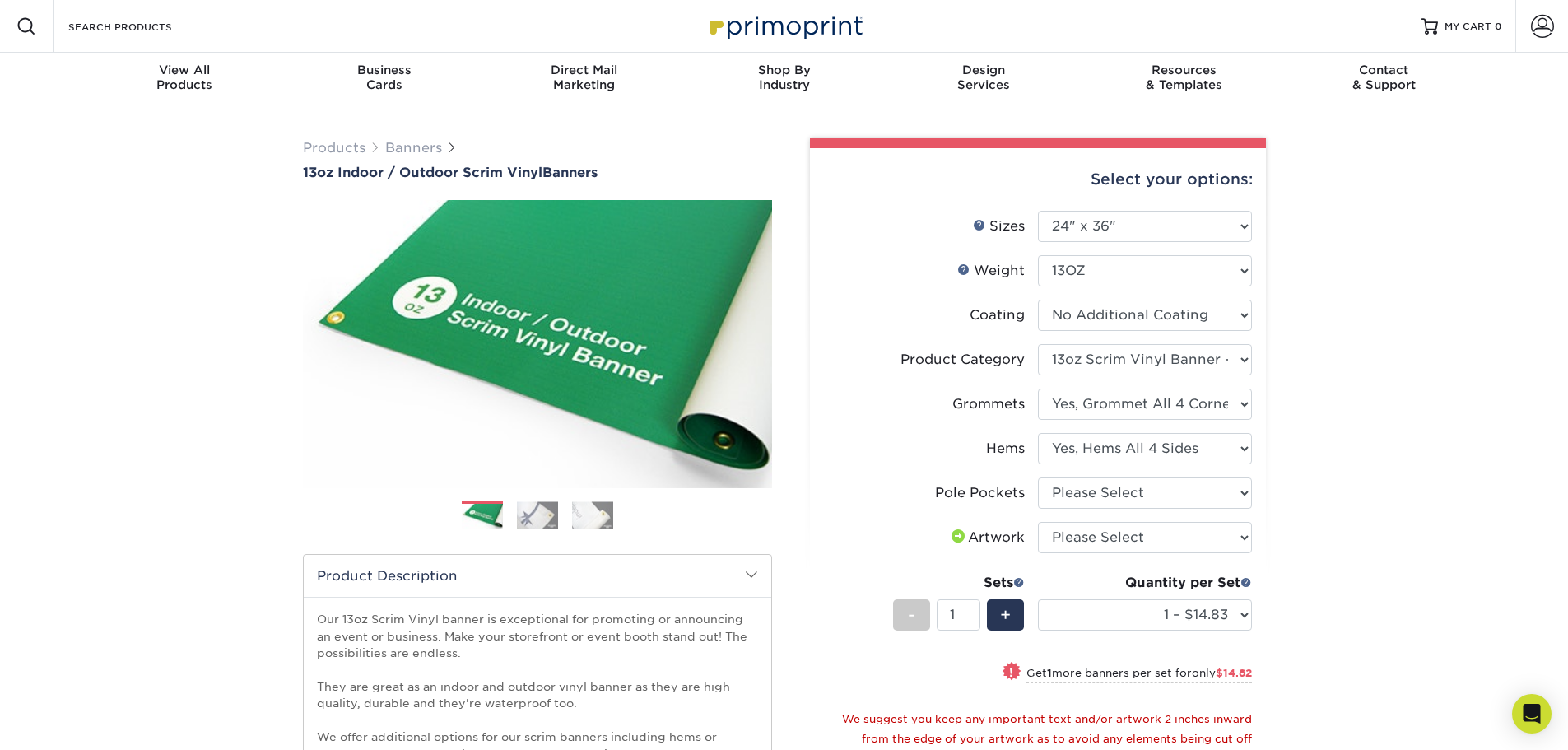
click at [589, 511] on img at bounding box center [592, 515] width 41 height 27
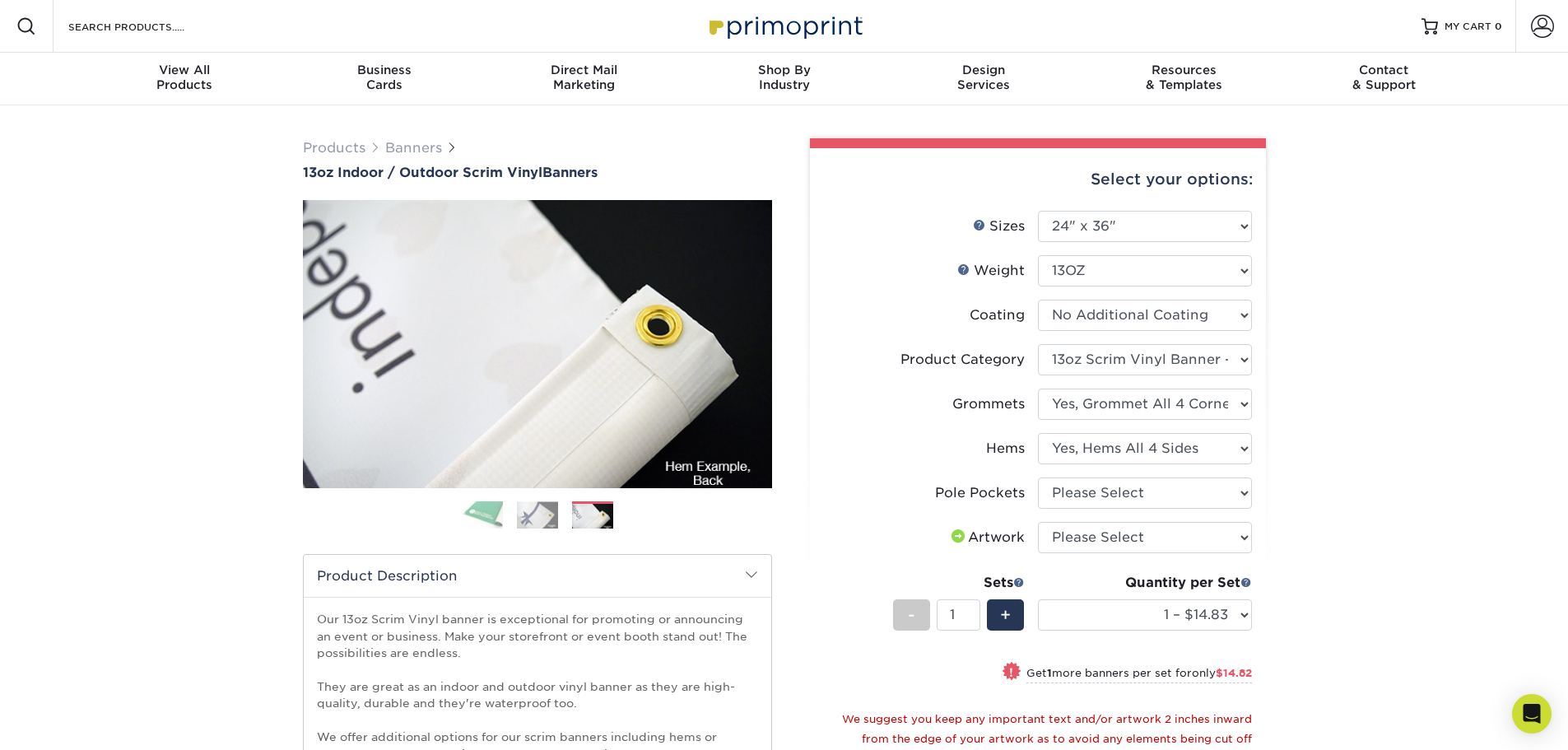
click at [538, 515] on img at bounding box center [538, 515] width 41 height 27
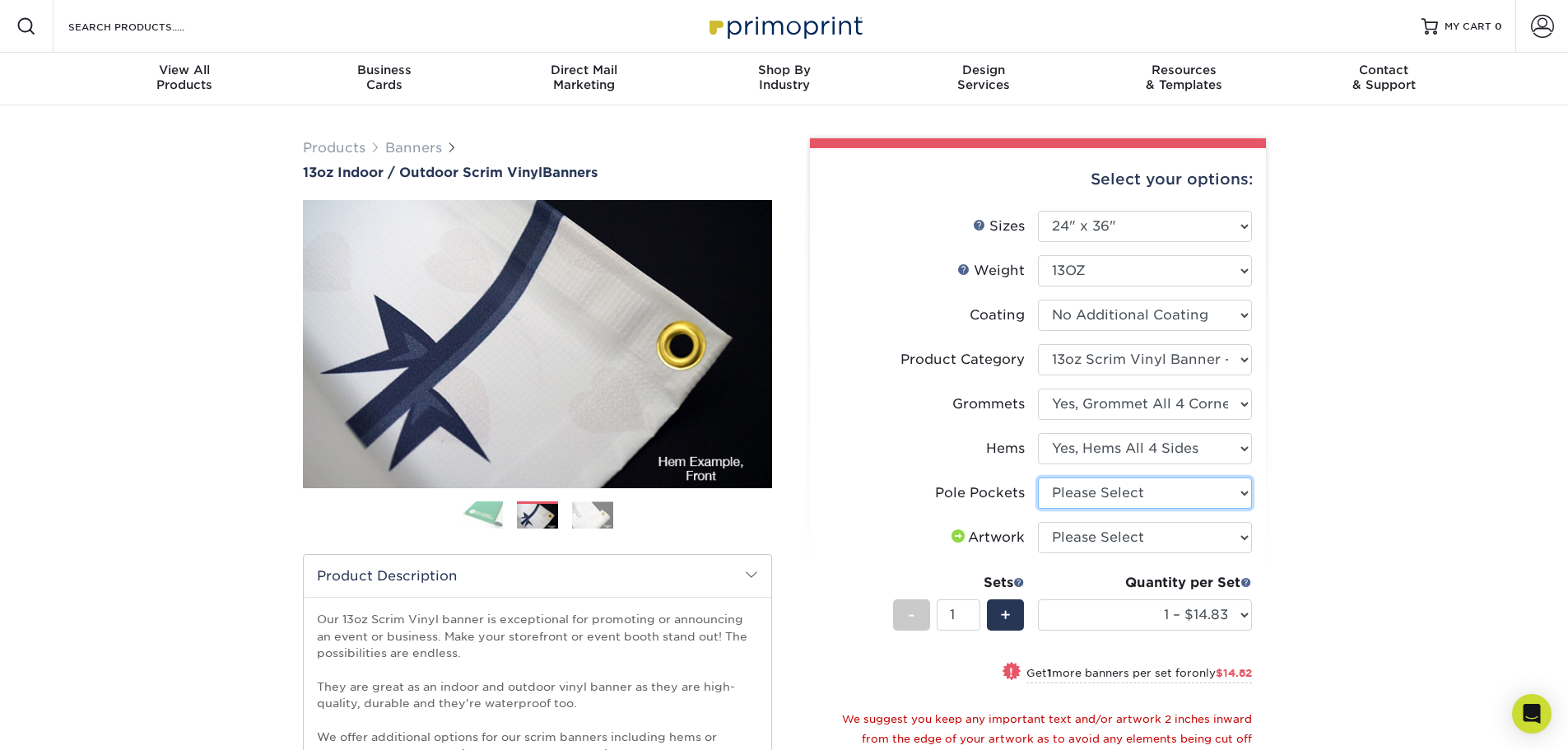
click at [1127, 493] on select "Please Select No Pole Pockets 2 in. Left and Right 2 in. Top and Bottom 4 in. L…" at bounding box center [1145, 493] width 214 height 31
select select "462c5fe9-21e9-49a0-afb4-1c6e8664fe13"
click at [1038, 478] on select "Please Select No Pole Pockets 2 in. Left and Right 2 in. Top and Bottom 4 in. L…" at bounding box center [1145, 493] width 214 height 31
click at [1079, 542] on select "Please Select I will upload files I need a design - $50" at bounding box center [1145, 537] width 214 height 31
select select "upload"
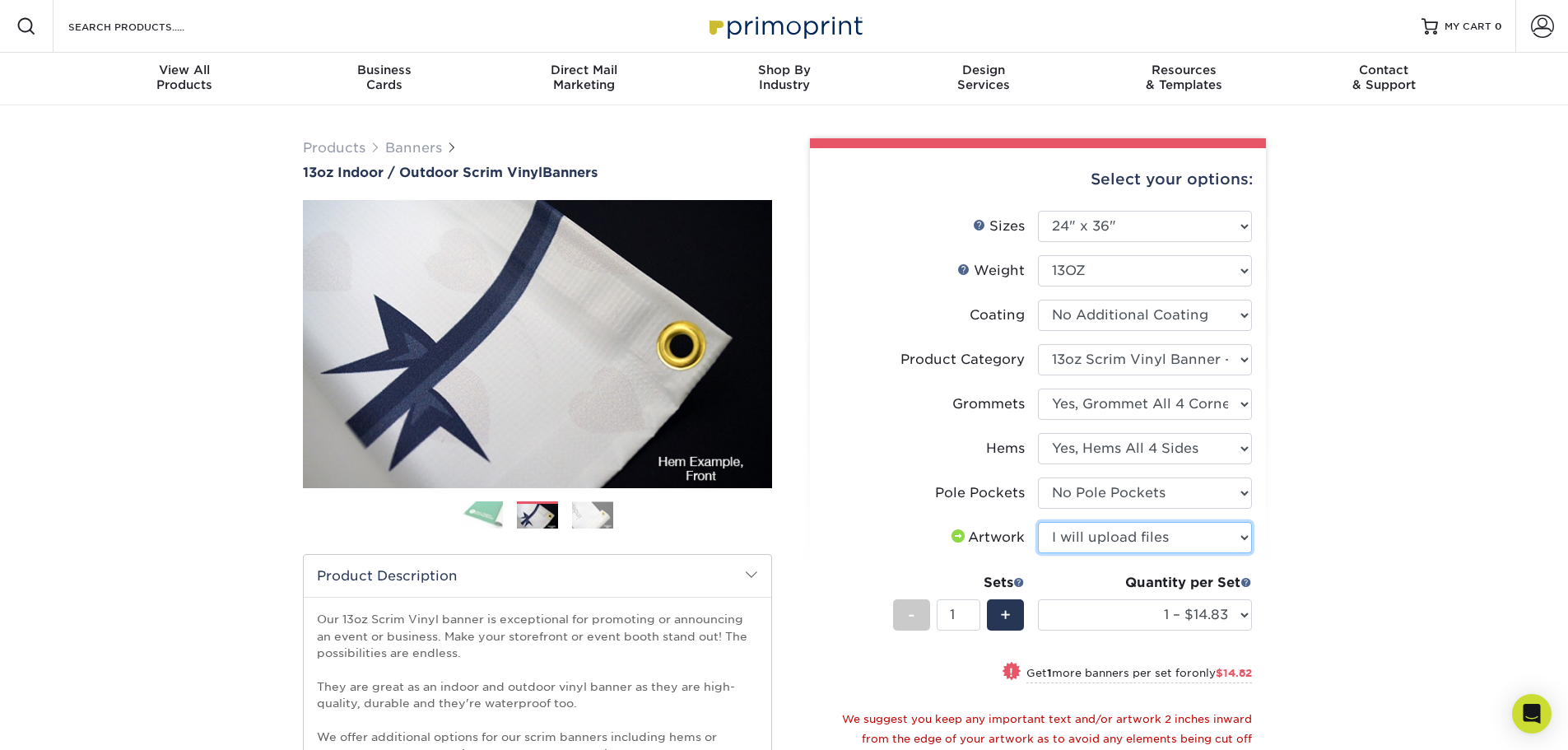
click at [1038, 522] on select "Please Select I will upload files I need a design - $50" at bounding box center [1145, 537] width 214 height 31
click at [1428, 473] on div "Products Banners 13oz Indoor / Outdoor Scrim Vinyl Banners Previous Next" at bounding box center [784, 654] width 1568 height 1098
click at [1412, 246] on div "Products Banners 13oz Indoor / Outdoor Scrim Vinyl Banners Previous Next" at bounding box center [784, 654] width 1568 height 1098
click at [975, 224] on link "Sizes Help" at bounding box center [979, 224] width 13 height 13
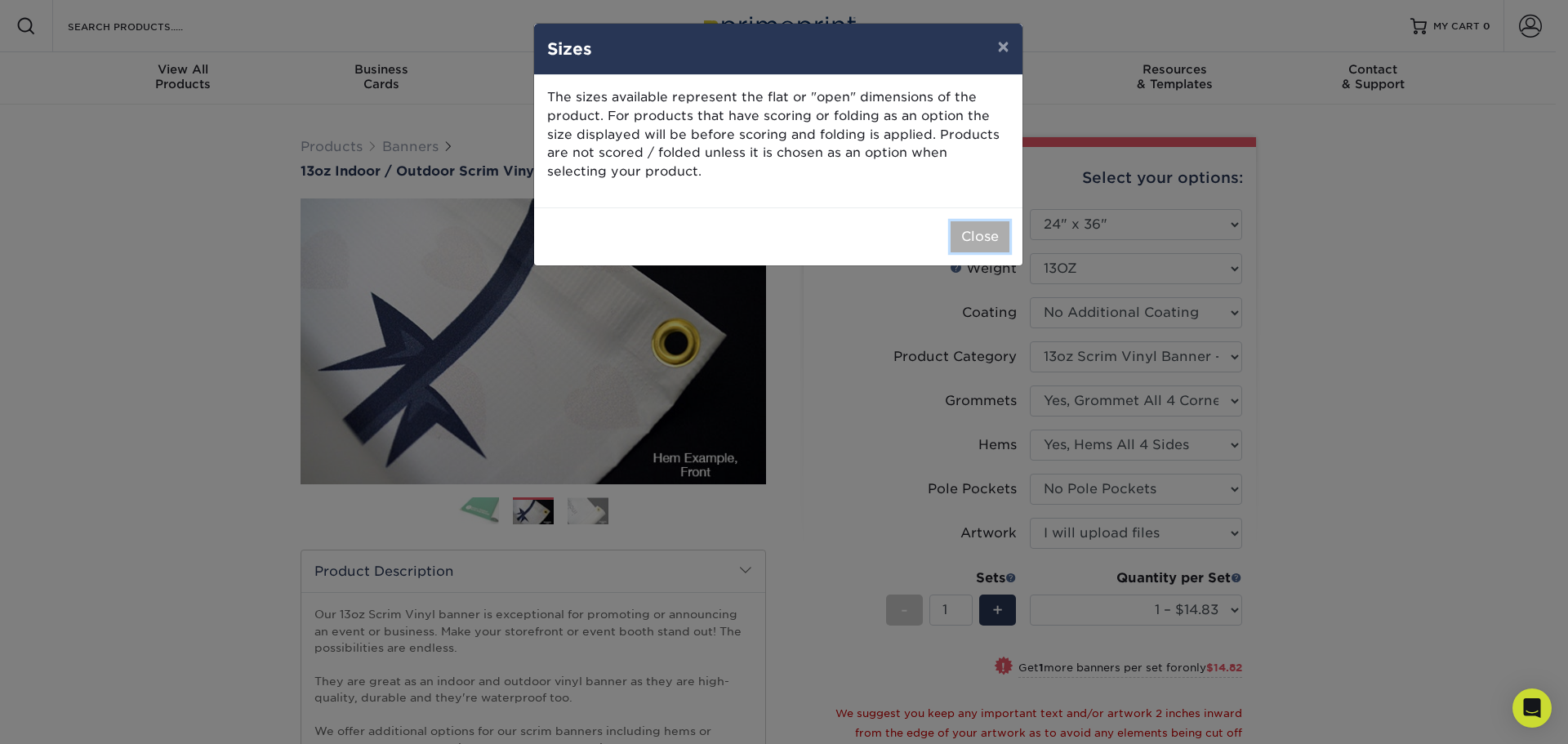
click at [967, 226] on button "Close" at bounding box center [979, 237] width 59 height 31
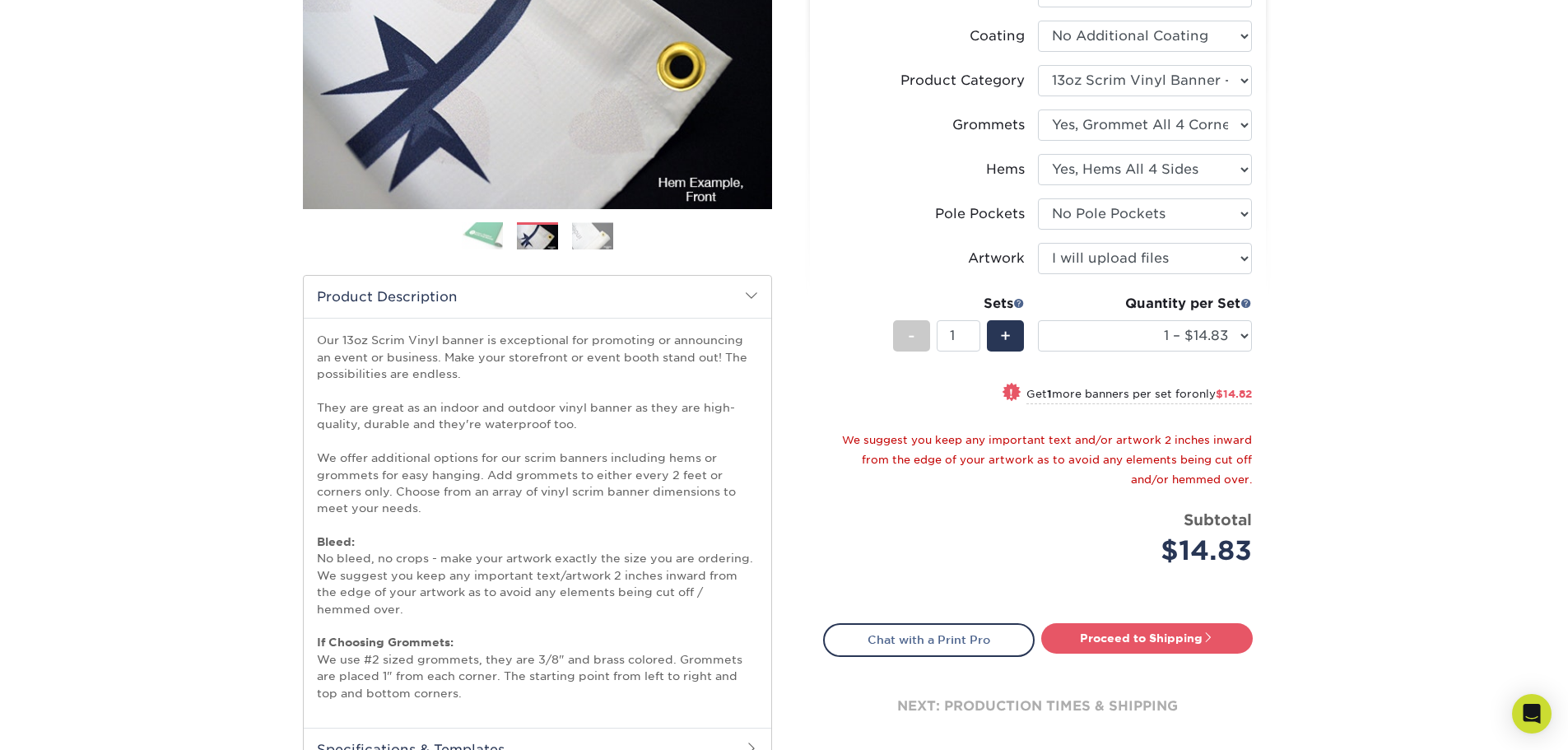
scroll to position [330, 0]
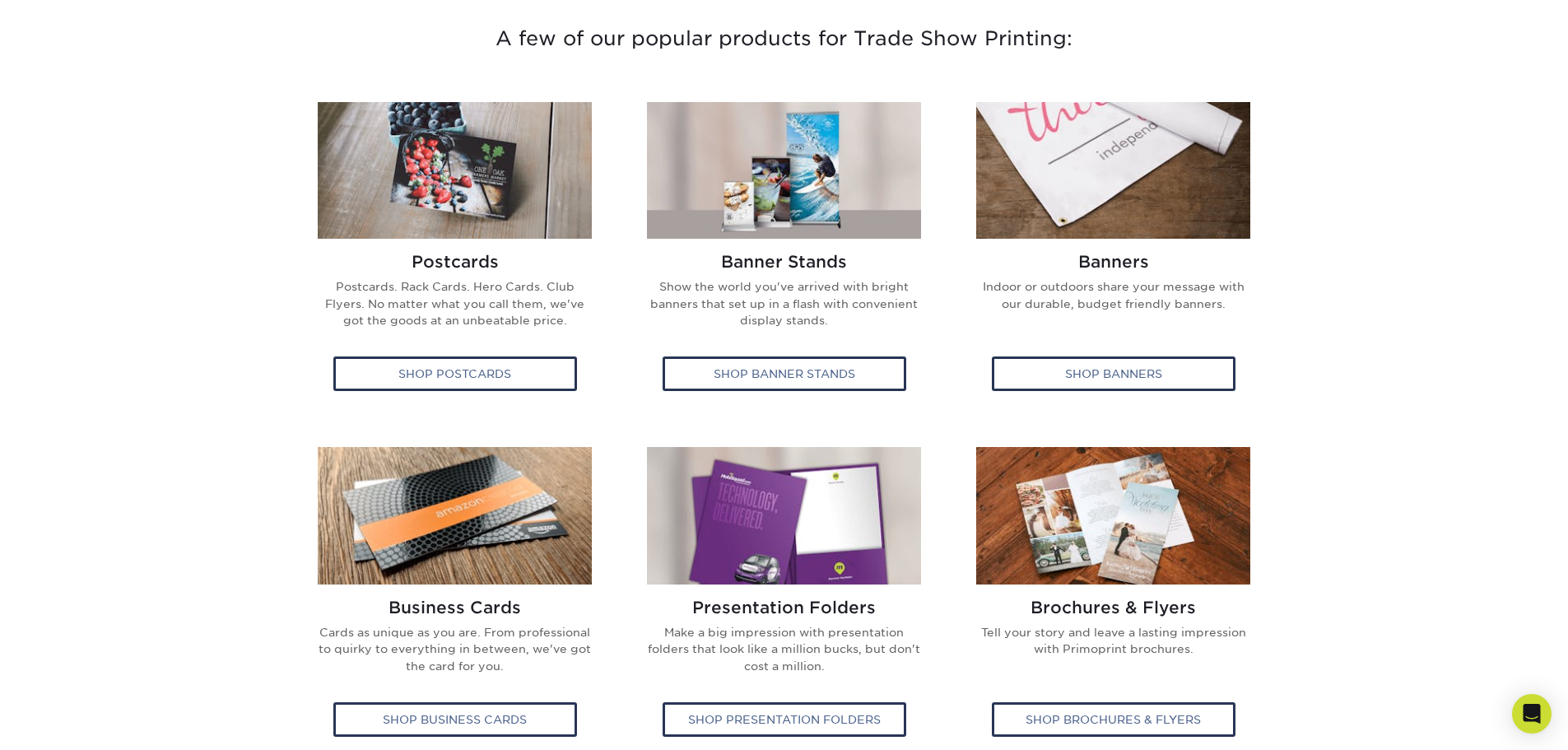
scroll to position [494, 0]
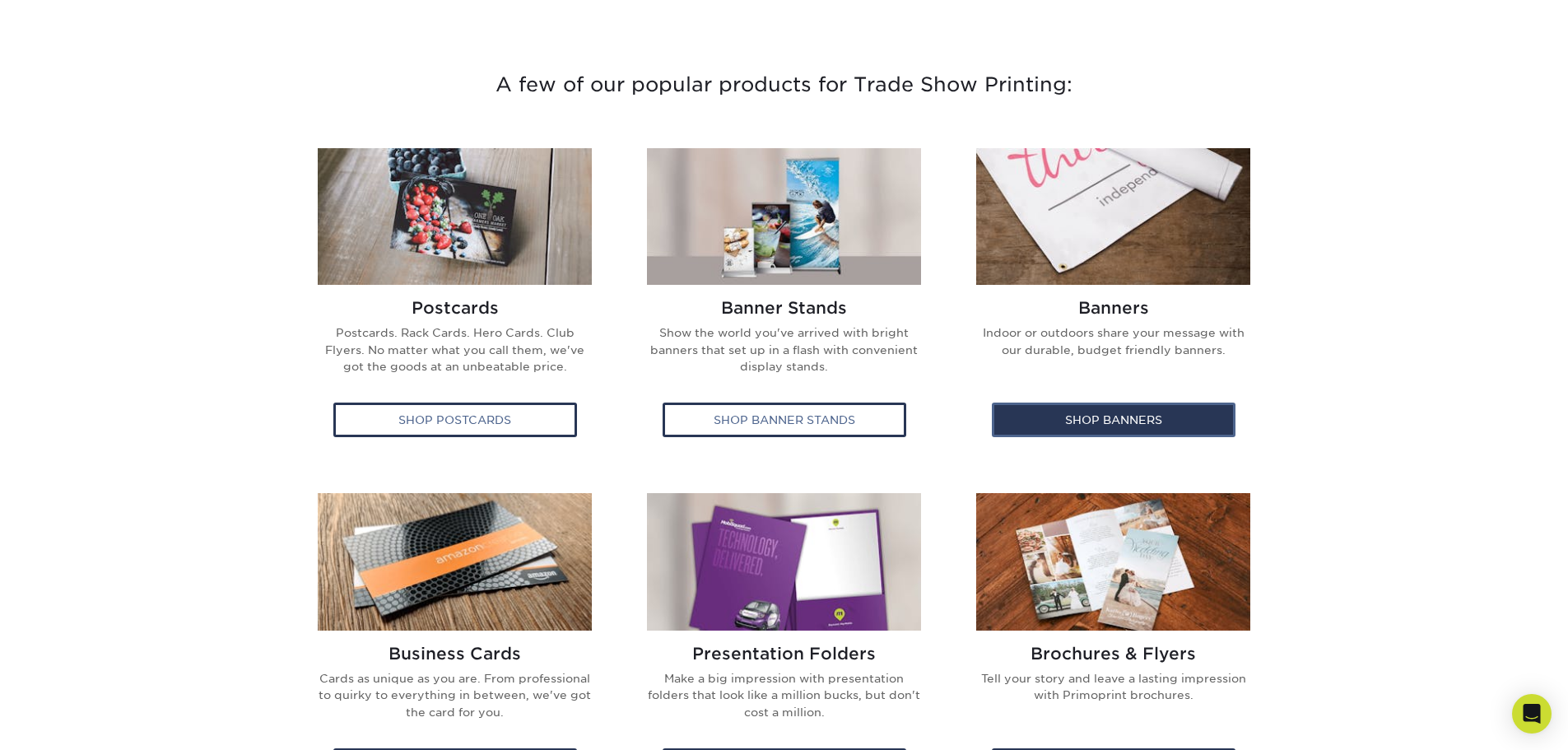
click at [1137, 420] on div "Shop Banners" at bounding box center [1114, 420] width 244 height 34
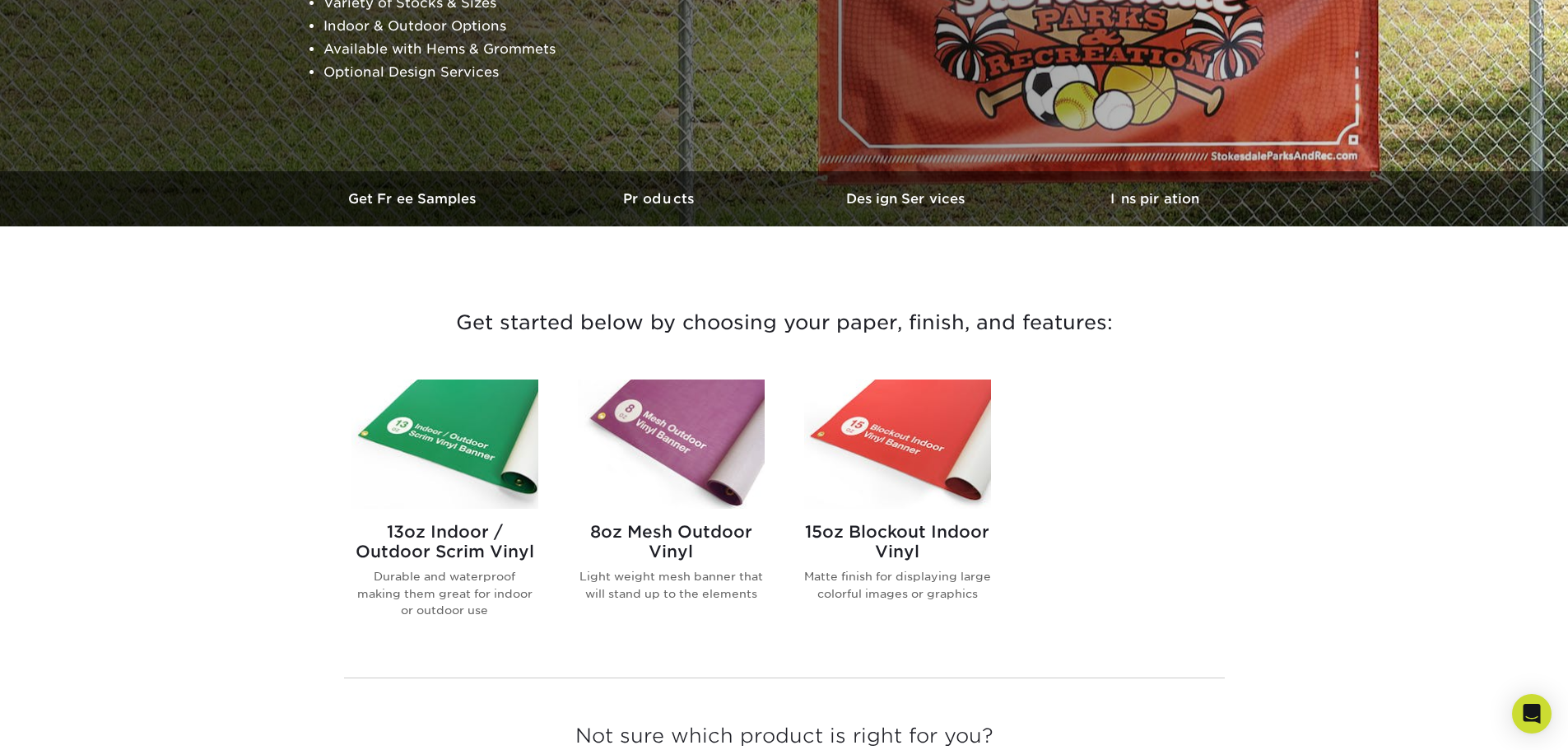
scroll to position [412, 0]
